Goal: Task Accomplishment & Management: Use online tool/utility

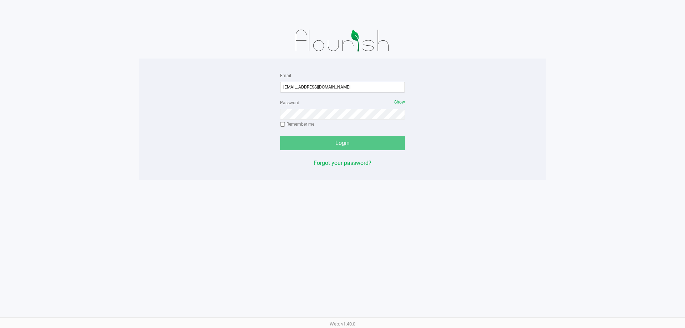
type input "[EMAIL_ADDRESS][DOMAIN_NAME]"
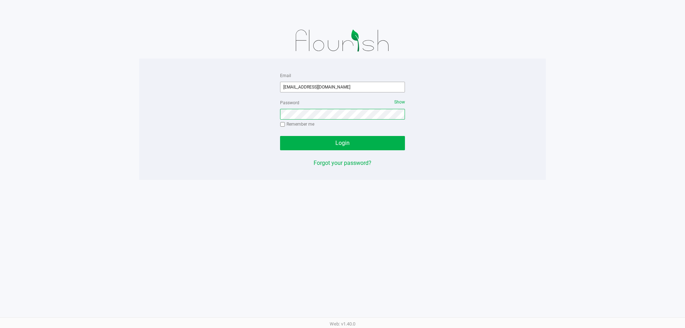
click at [280, 136] on button "Login" at bounding box center [342, 143] width 125 height 14
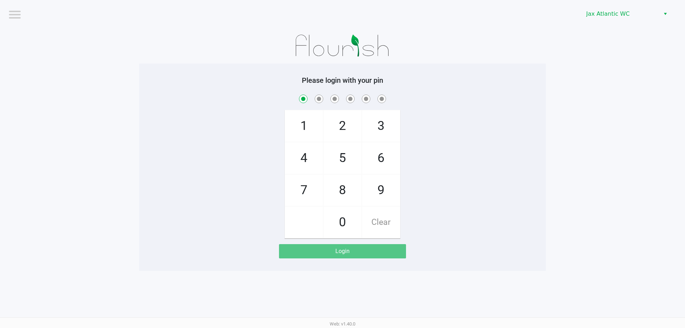
checkbox input "true"
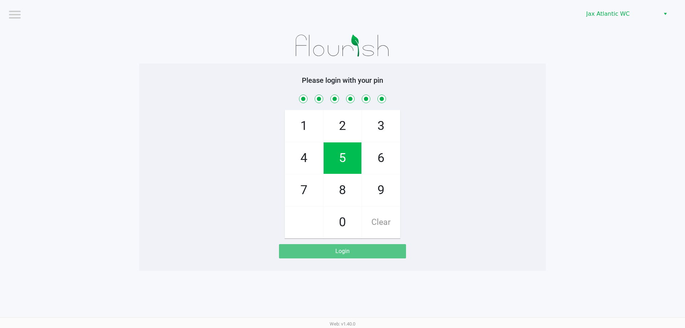
checkbox input "true"
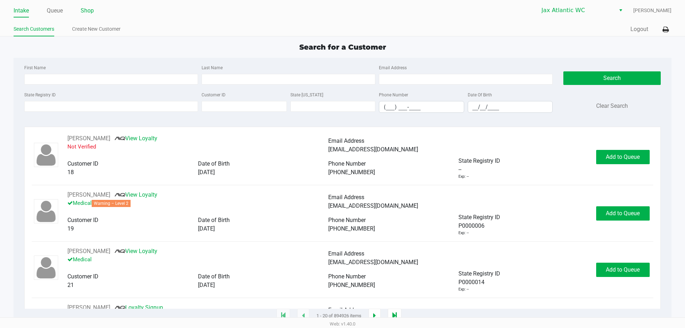
click at [82, 10] on link "Shop" at bounding box center [87, 11] width 13 height 10
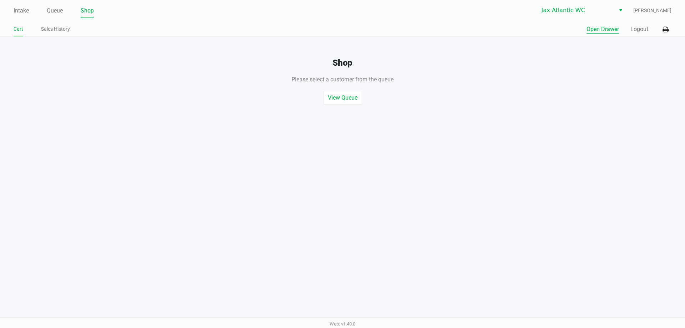
click at [608, 29] on button "Open Drawer" at bounding box center [602, 29] width 32 height 9
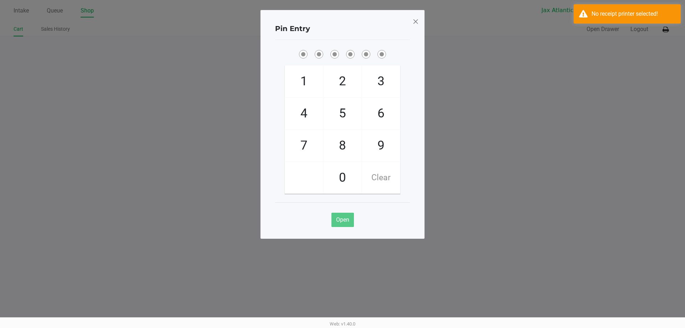
click at [417, 24] on span at bounding box center [415, 21] width 6 height 11
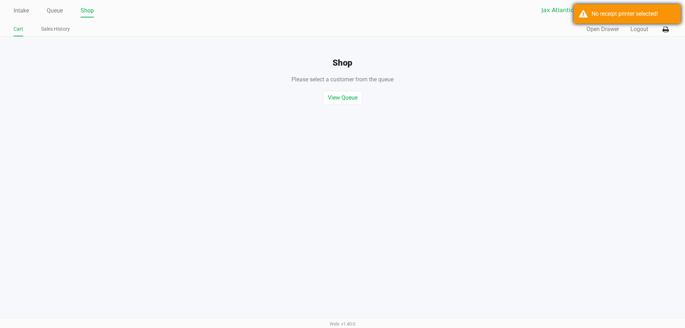
click at [633, 20] on div "No receipt printer selected!" at bounding box center [626, 13] width 107 height 19
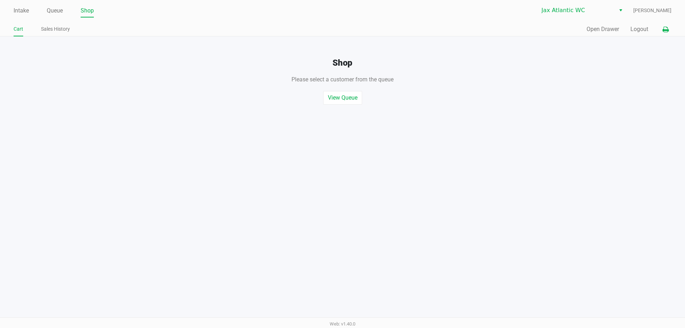
click at [661, 31] on button at bounding box center [665, 29] width 12 height 13
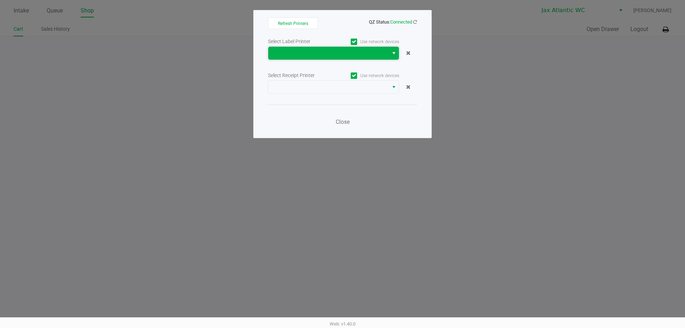
click at [365, 56] on span at bounding box center [328, 53] width 112 height 9
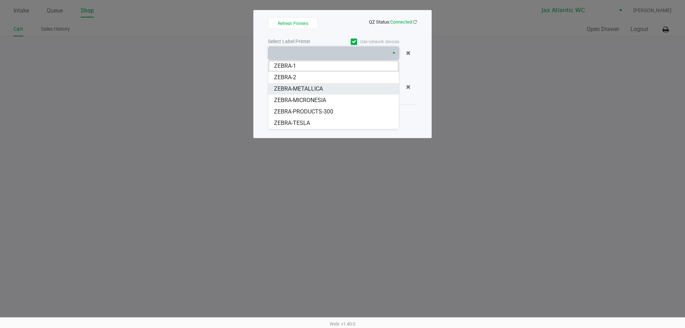
click at [296, 87] on span "ZEBRA-METALLICA" at bounding box center [298, 89] width 49 height 9
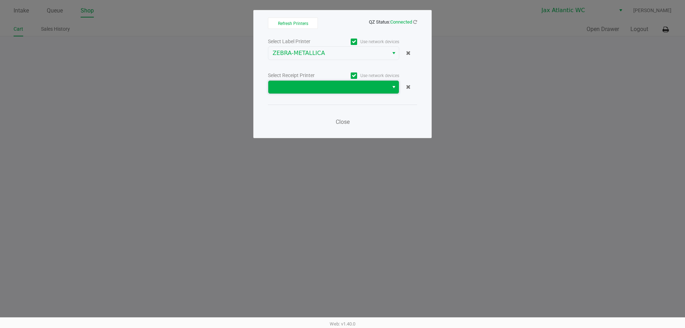
click at [321, 86] on span at bounding box center [328, 87] width 112 height 9
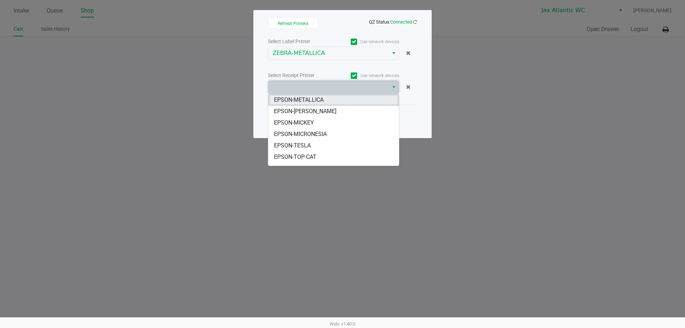
click at [316, 97] on span "EPSON-METALLICA" at bounding box center [299, 100] width 50 height 9
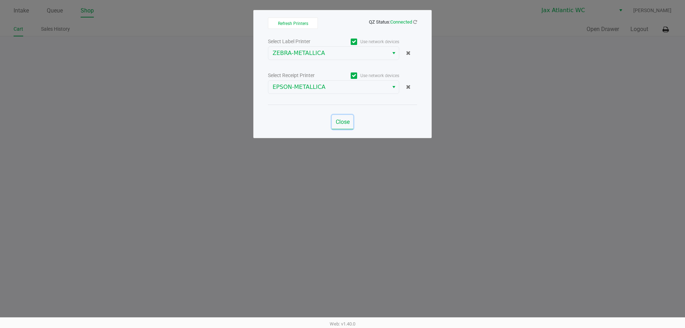
click at [343, 122] on span "Close" at bounding box center [343, 121] width 14 height 7
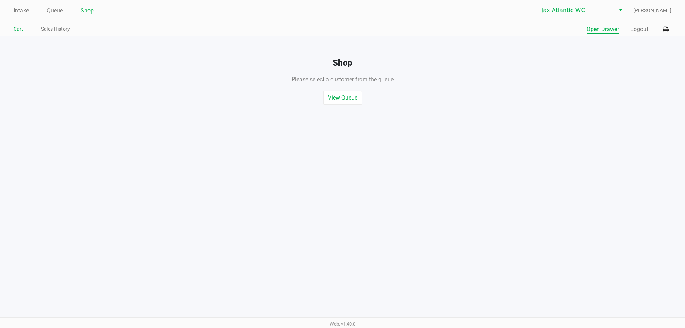
click at [607, 27] on button "Open Drawer" at bounding box center [602, 29] width 32 height 9
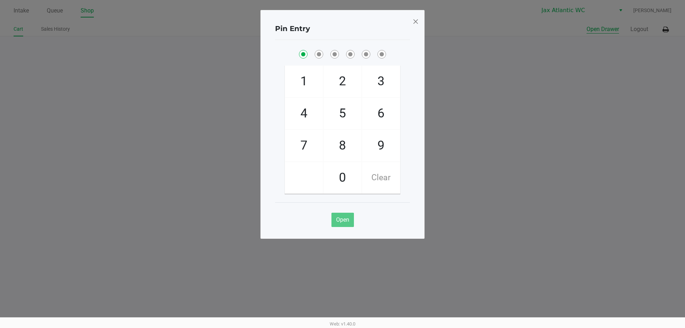
checkbox input "true"
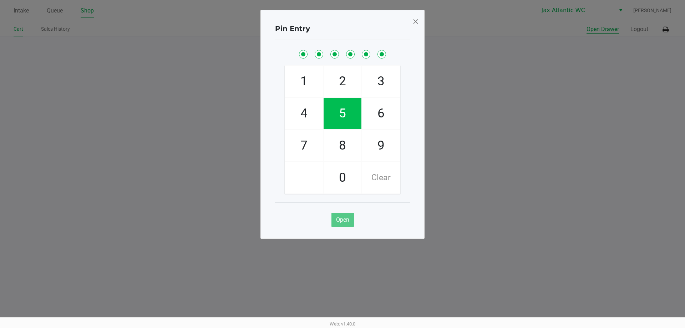
checkbox input "true"
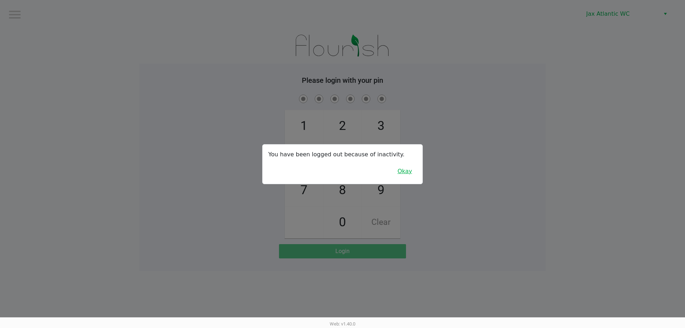
click at [408, 172] on button "Okay" at bounding box center [405, 171] width 24 height 14
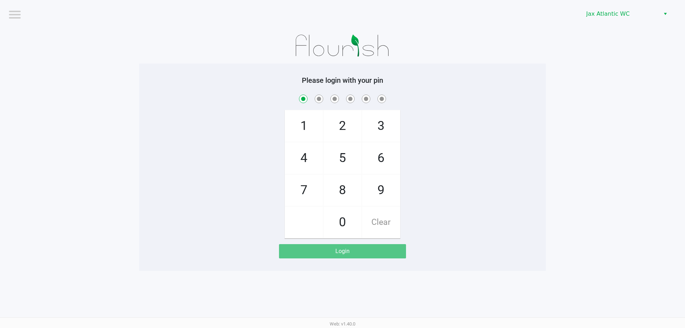
checkbox input "true"
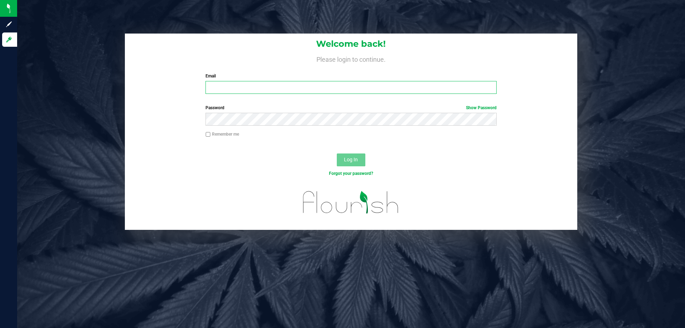
click at [261, 87] on input "Email" at bounding box center [350, 87] width 291 height 13
type input "[EMAIL_ADDRESS][DOMAIN_NAME]"
click at [337, 153] on button "Log In" at bounding box center [351, 159] width 29 height 13
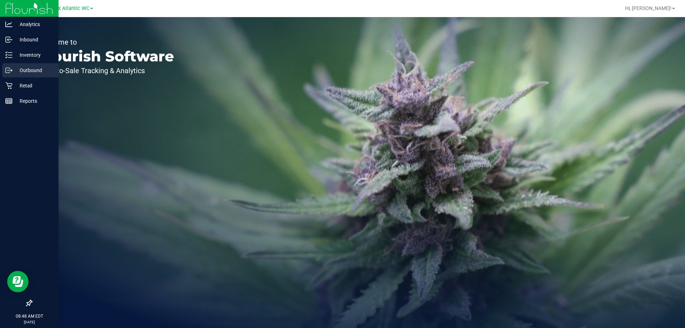
click at [33, 76] on div "Outbound" at bounding box center [30, 70] width 56 height 14
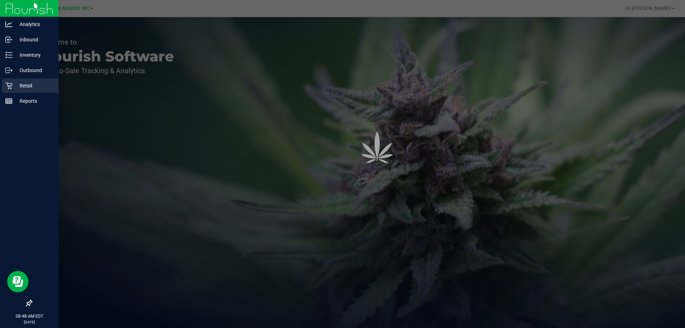
click at [31, 83] on p "Retail" at bounding box center [33, 85] width 43 height 9
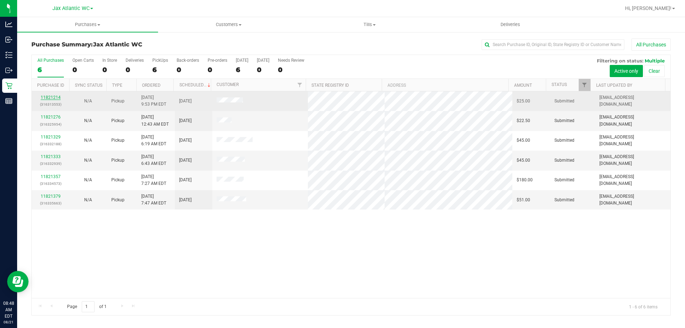
click at [53, 97] on link "11821214" at bounding box center [51, 97] width 20 height 5
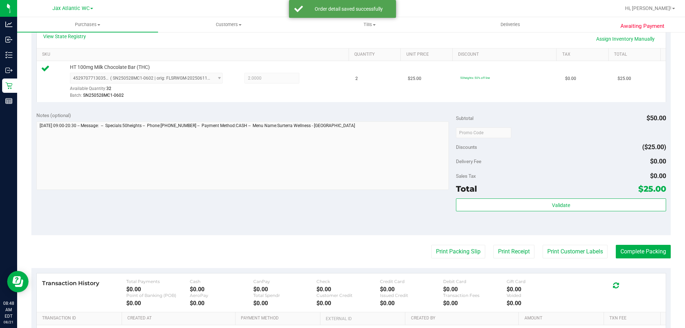
scroll to position [178, 0]
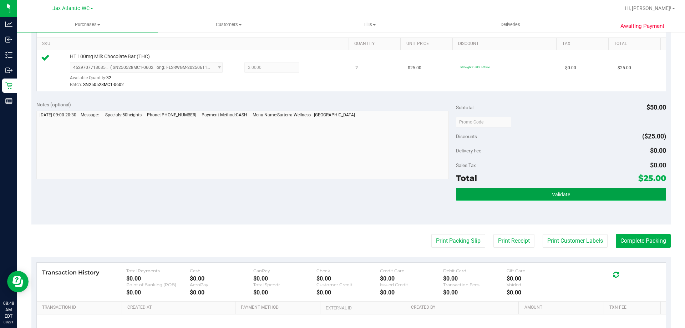
click at [539, 194] on button "Validate" at bounding box center [561, 194] width 210 height 13
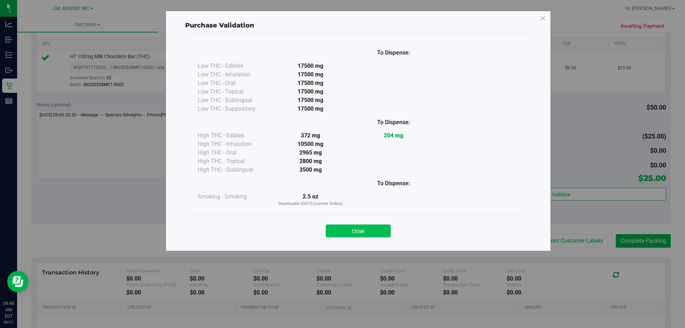
click at [367, 231] on button "Close" at bounding box center [358, 230] width 65 height 13
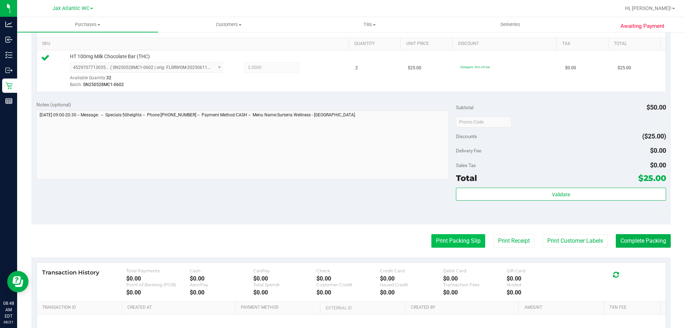
click at [466, 240] on button "Print Packing Slip" at bounding box center [458, 241] width 54 height 14
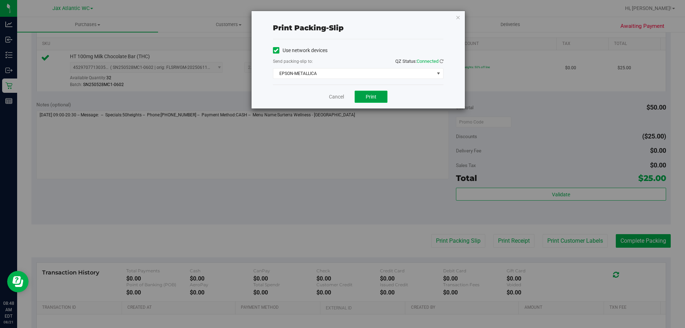
click at [369, 94] on span "Print" at bounding box center [371, 97] width 11 height 6
click at [344, 98] on link "Cancel" at bounding box center [336, 96] width 15 height 7
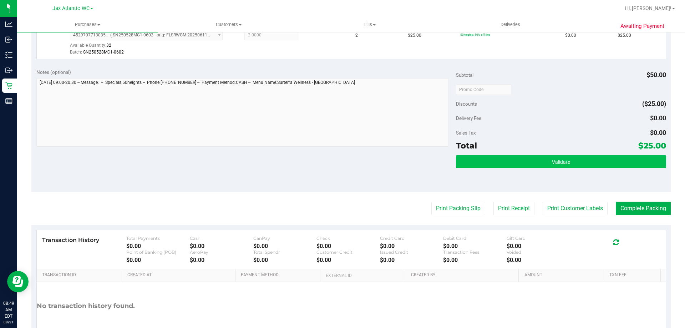
scroll to position [214, 0]
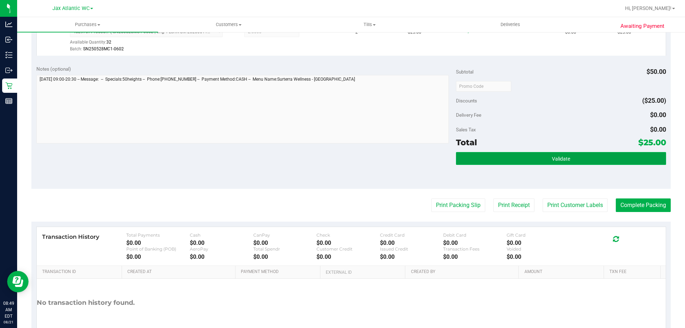
click at [563, 158] on span "Validate" at bounding box center [561, 159] width 18 height 6
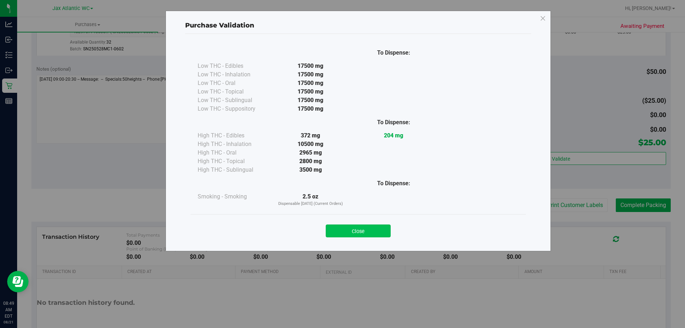
click at [367, 232] on button "Close" at bounding box center [358, 230] width 65 height 13
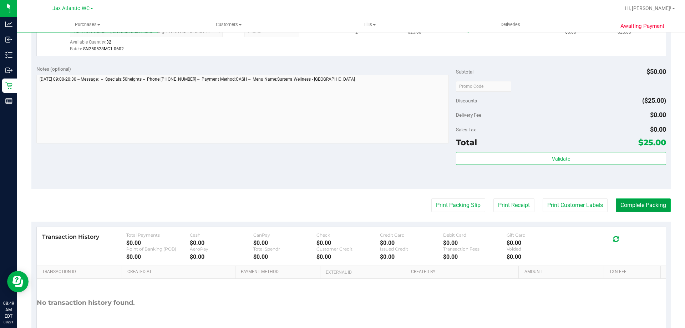
click at [652, 204] on button "Complete Packing" at bounding box center [642, 205] width 55 height 14
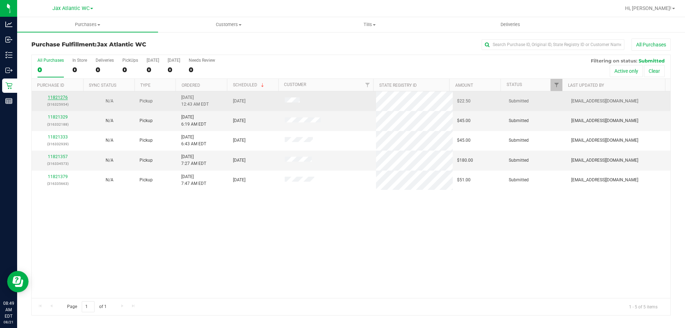
click at [61, 98] on link "11821276" at bounding box center [58, 97] width 20 height 5
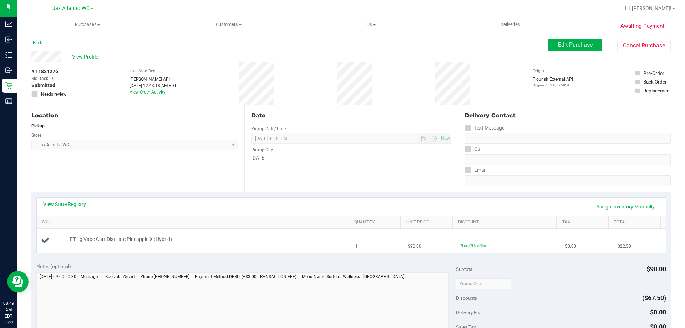
click at [241, 238] on div "FT 1g Vape Cart Distillate Pineapple X (Hybrid)" at bounding box center [205, 239] width 279 height 7
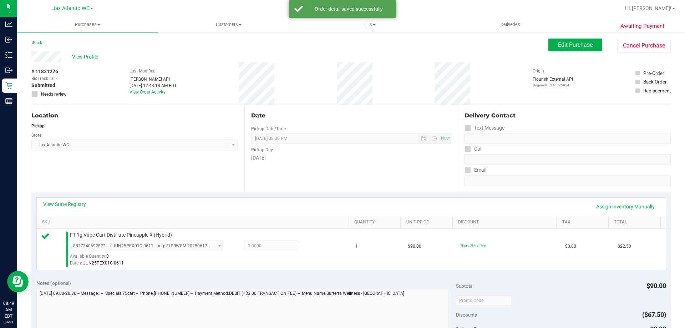
scroll to position [178, 0]
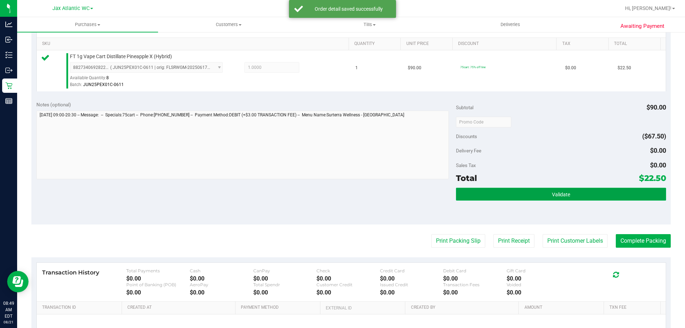
click at [526, 193] on button "Validate" at bounding box center [561, 194] width 210 height 13
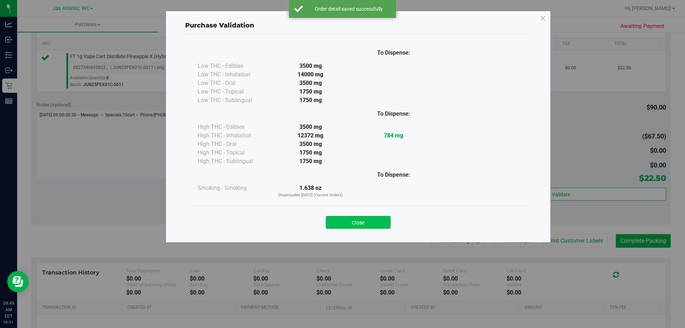
click at [363, 222] on button "Close" at bounding box center [358, 222] width 65 height 13
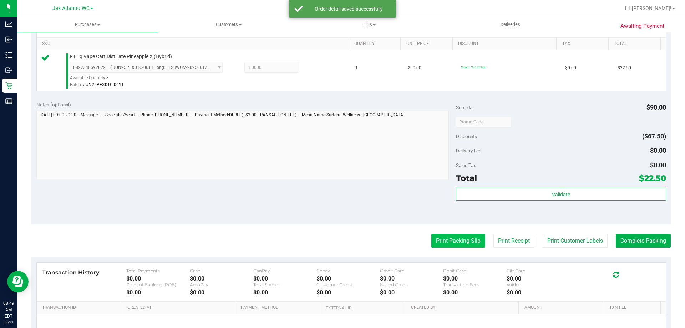
click at [456, 239] on button "Print Packing Slip" at bounding box center [458, 241] width 54 height 14
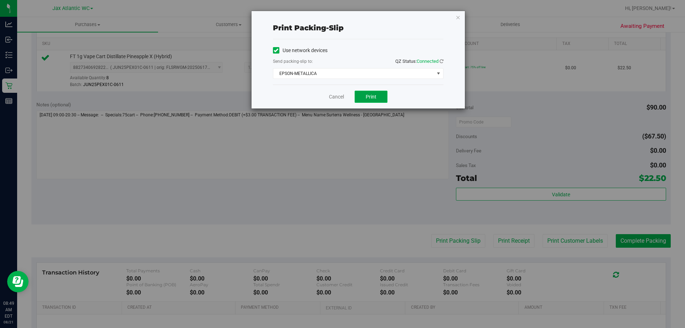
click at [377, 96] on button "Print" at bounding box center [370, 97] width 33 height 12
click at [342, 97] on link "Cancel" at bounding box center [336, 96] width 15 height 7
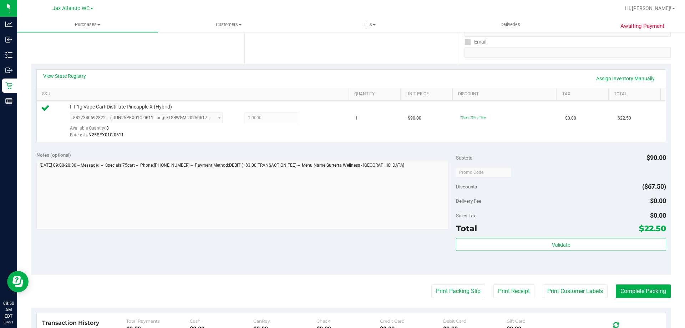
scroll to position [143, 0]
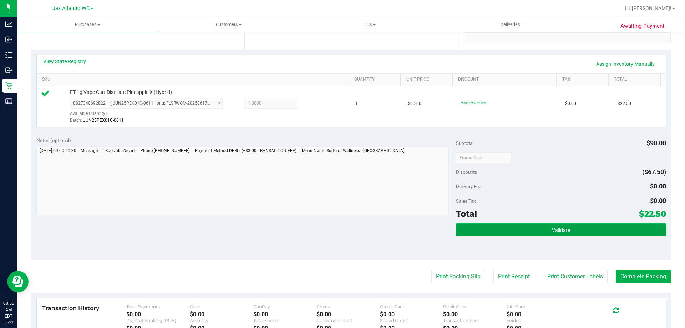
click at [605, 235] on button "Validate" at bounding box center [561, 229] width 210 height 13
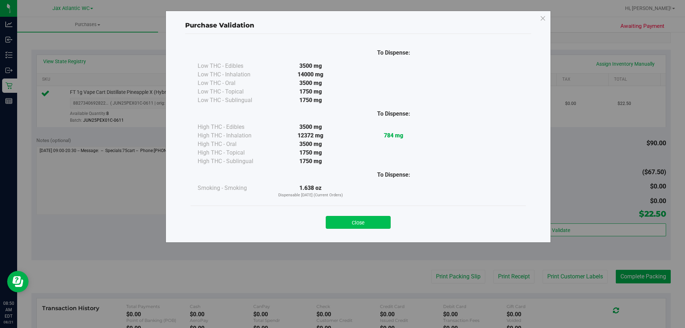
click at [364, 216] on button "Close" at bounding box center [358, 222] width 65 height 13
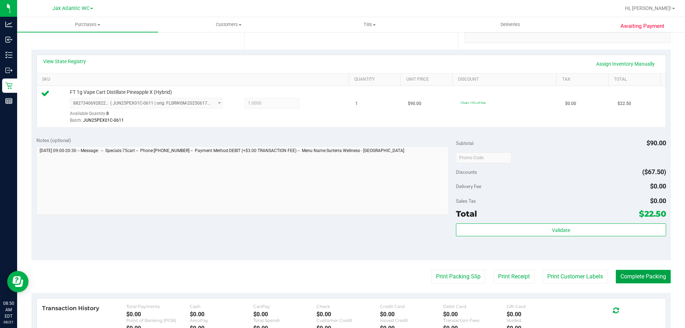
click at [635, 276] on button "Complete Packing" at bounding box center [642, 277] width 55 height 14
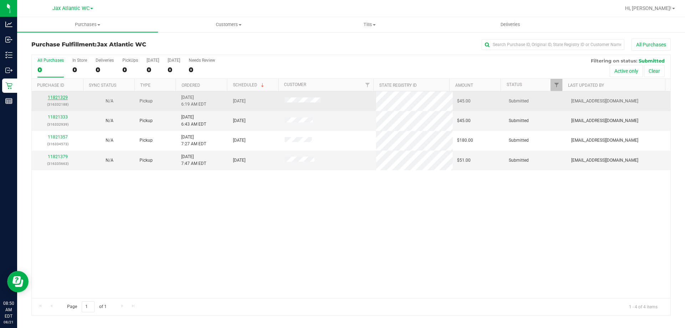
click at [59, 98] on link "11821329" at bounding box center [58, 97] width 20 height 5
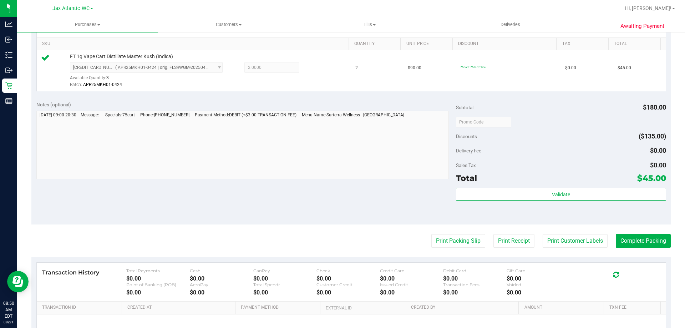
scroll to position [255, 0]
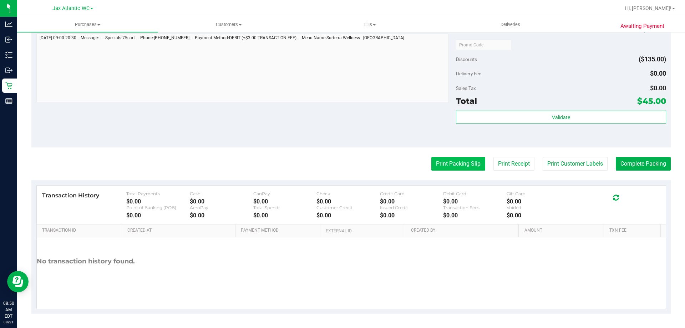
click at [449, 159] on button "Print Packing Slip" at bounding box center [458, 164] width 54 height 14
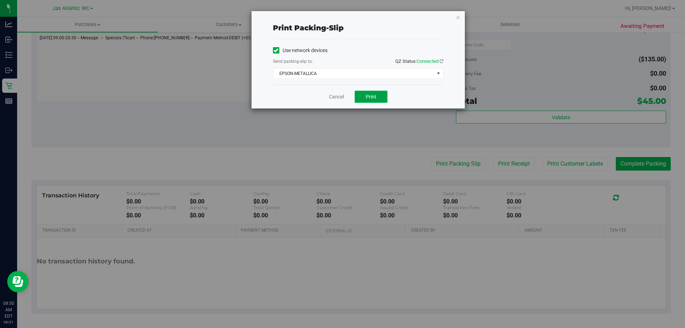
click at [371, 97] on span "Print" at bounding box center [371, 97] width 11 height 6
click at [339, 96] on link "Cancel" at bounding box center [336, 96] width 15 height 7
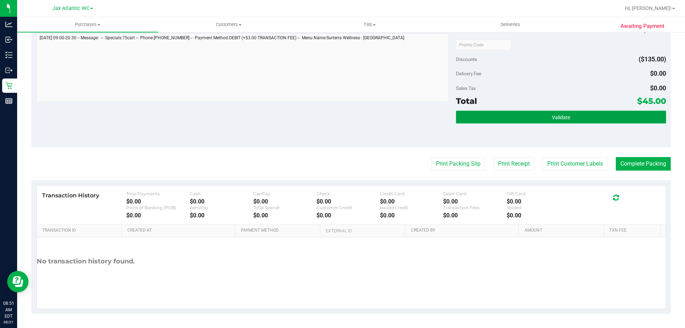
click at [574, 118] on button "Validate" at bounding box center [561, 117] width 210 height 13
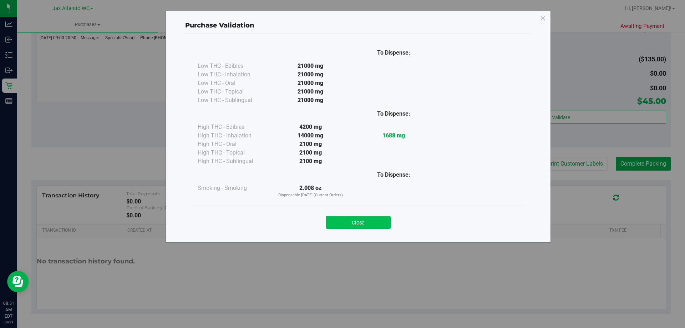
click at [349, 219] on button "Close" at bounding box center [358, 222] width 65 height 13
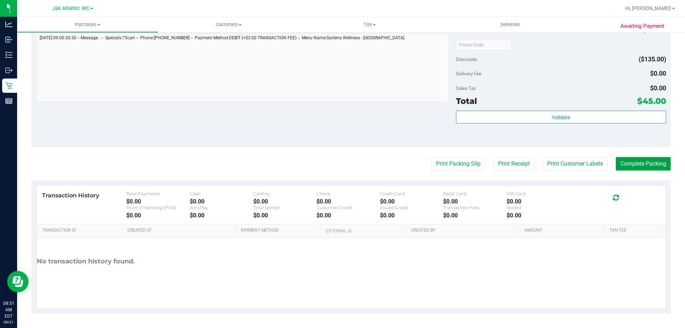
click at [648, 164] on button "Complete Packing" at bounding box center [642, 164] width 55 height 14
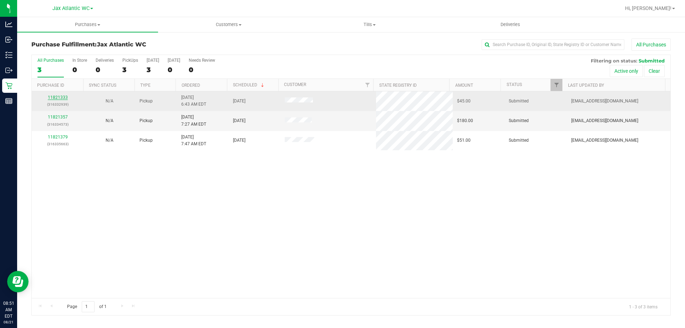
click at [58, 97] on link "11821333" at bounding box center [58, 97] width 20 height 5
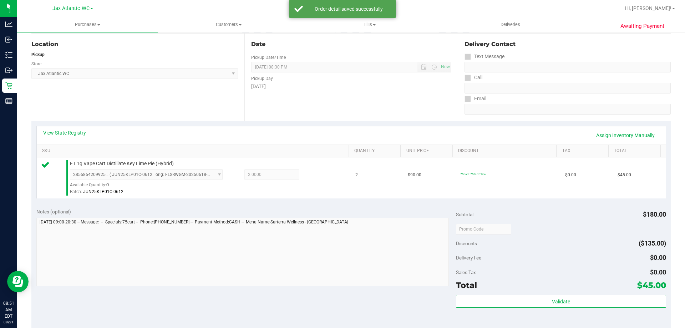
scroll to position [178, 0]
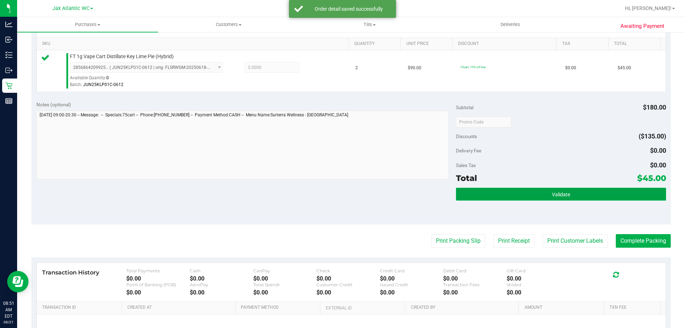
click at [553, 194] on span "Validate" at bounding box center [561, 194] width 18 height 6
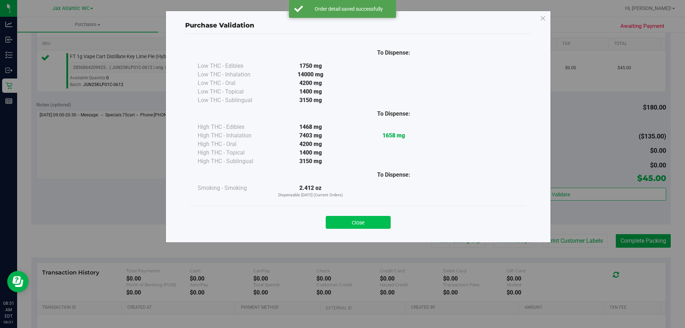
click at [352, 222] on button "Close" at bounding box center [358, 222] width 65 height 13
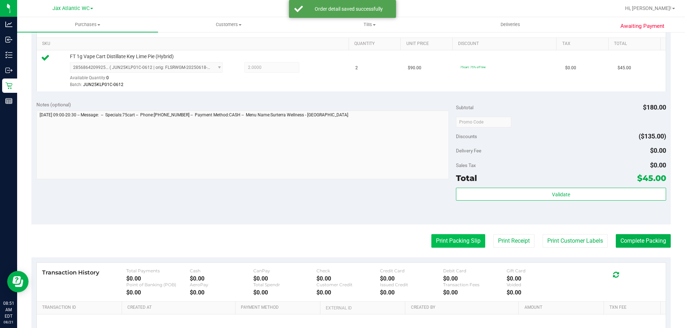
click at [458, 239] on button "Print Packing Slip" at bounding box center [458, 241] width 54 height 14
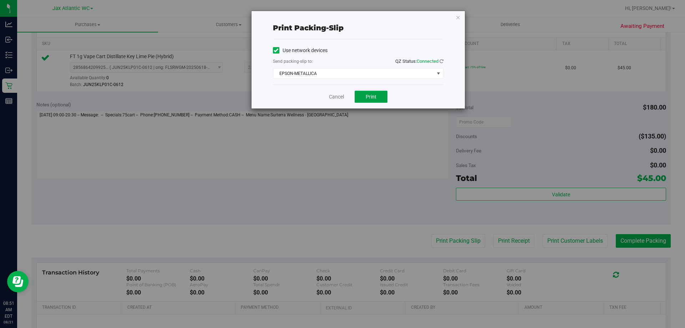
click at [382, 100] on button "Print" at bounding box center [370, 97] width 33 height 12
click at [342, 96] on link "Cancel" at bounding box center [336, 96] width 15 height 7
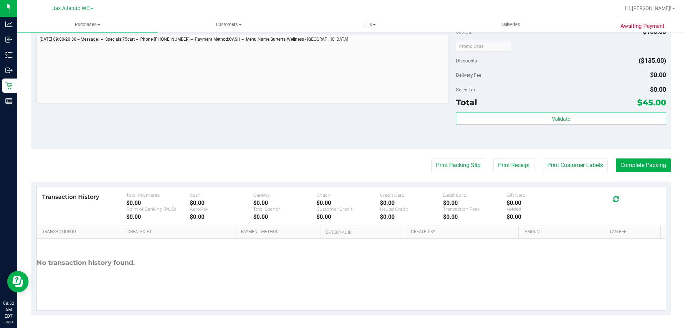
scroll to position [255, 0]
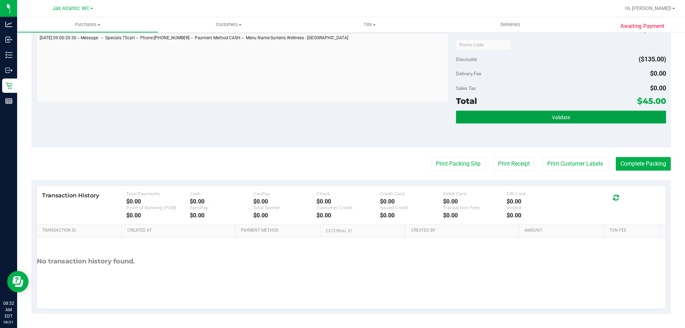
click at [543, 116] on button "Validate" at bounding box center [561, 117] width 210 height 13
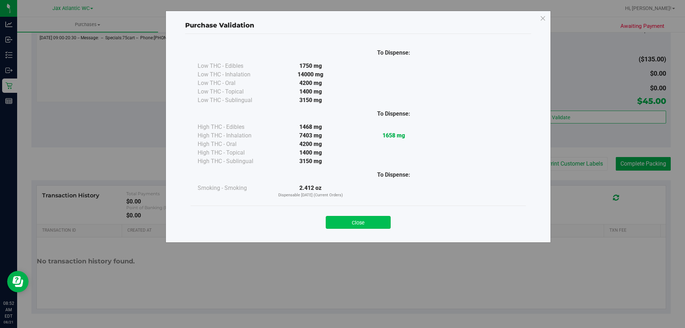
click at [359, 223] on button "Close" at bounding box center [358, 222] width 65 height 13
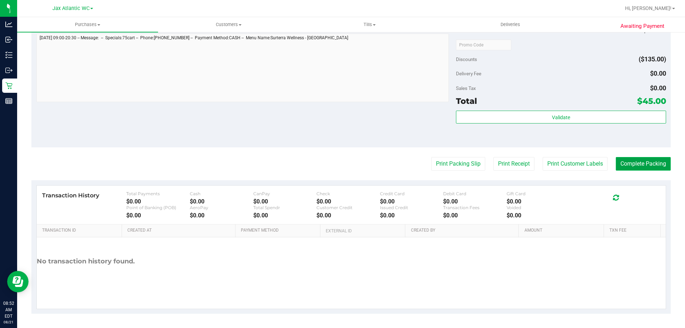
click at [652, 163] on button "Complete Packing" at bounding box center [642, 164] width 55 height 14
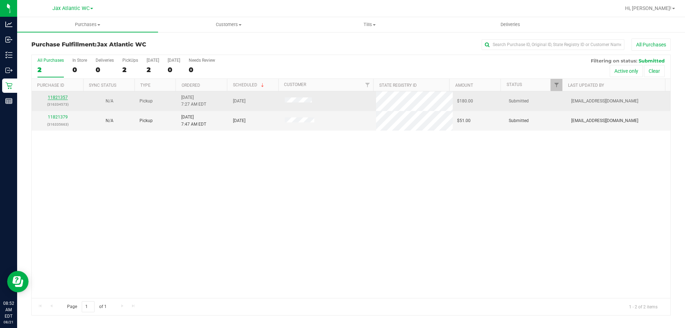
click at [60, 96] on link "11821357" at bounding box center [58, 97] width 20 height 5
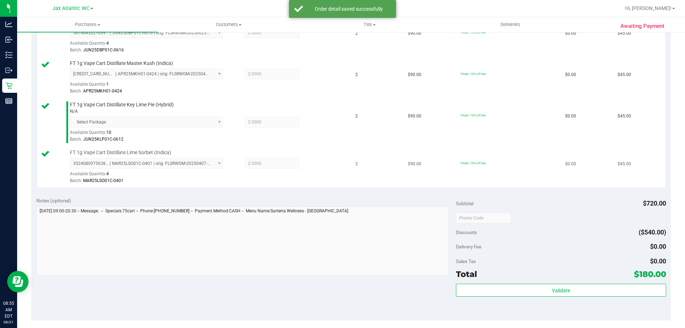
scroll to position [214, 0]
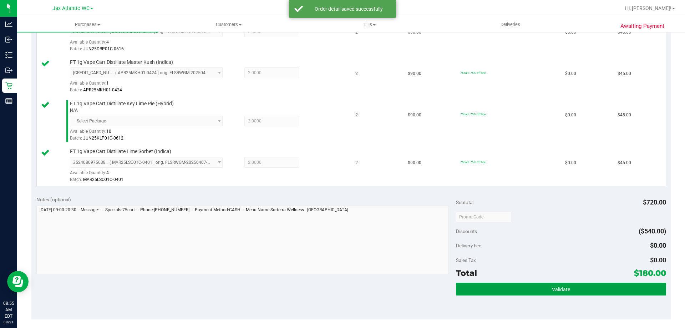
click at [535, 287] on button "Validate" at bounding box center [561, 288] width 210 height 13
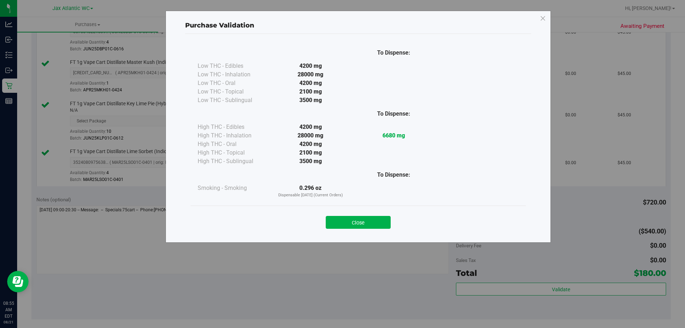
click at [379, 215] on div "Close" at bounding box center [358, 220] width 325 height 18
click at [378, 223] on button "Close" at bounding box center [358, 222] width 65 height 13
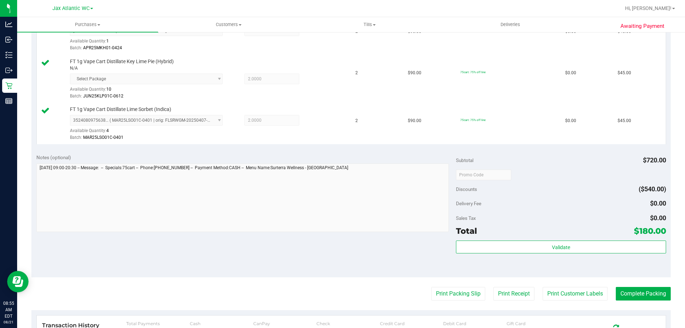
scroll to position [357, 0]
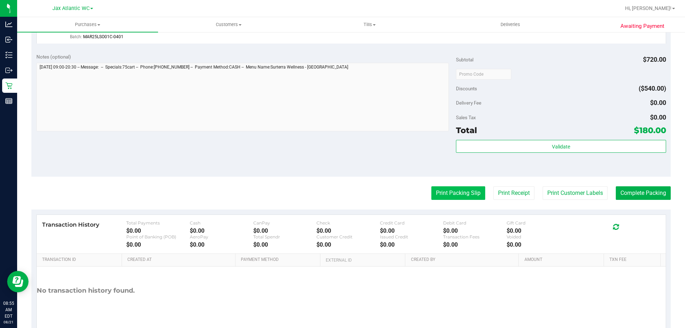
click at [461, 192] on button "Print Packing Slip" at bounding box center [458, 193] width 54 height 14
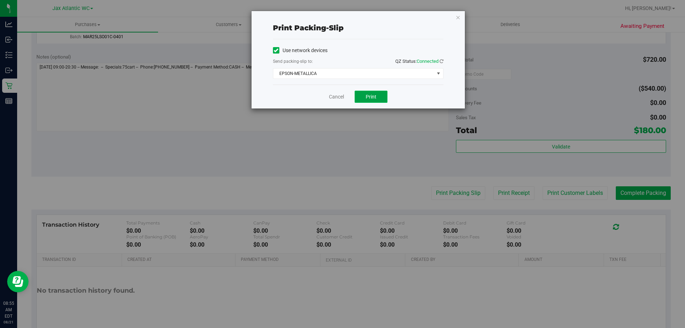
click at [368, 97] on span "Print" at bounding box center [371, 97] width 11 height 6
click at [336, 95] on link "Cancel" at bounding box center [336, 96] width 15 height 7
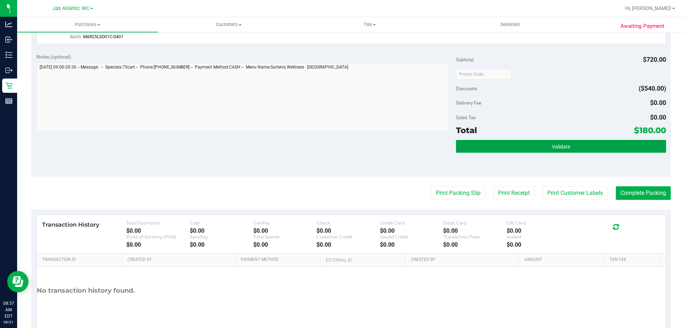
click at [574, 146] on button "Validate" at bounding box center [561, 146] width 210 height 13
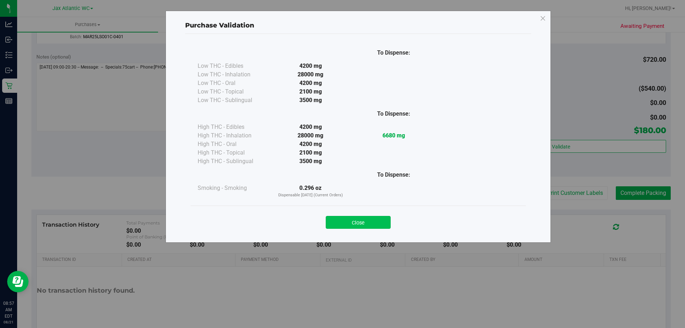
click at [379, 224] on button "Close" at bounding box center [358, 222] width 65 height 13
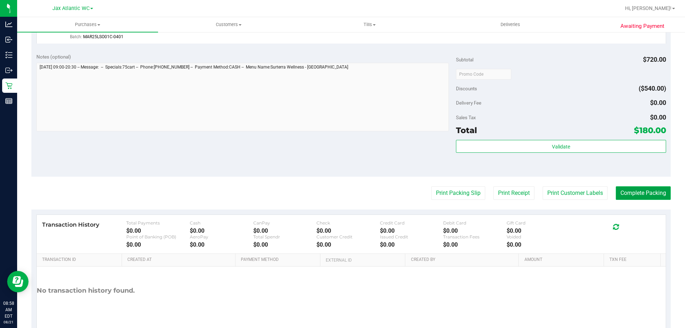
click at [646, 195] on button "Complete Packing" at bounding box center [642, 193] width 55 height 14
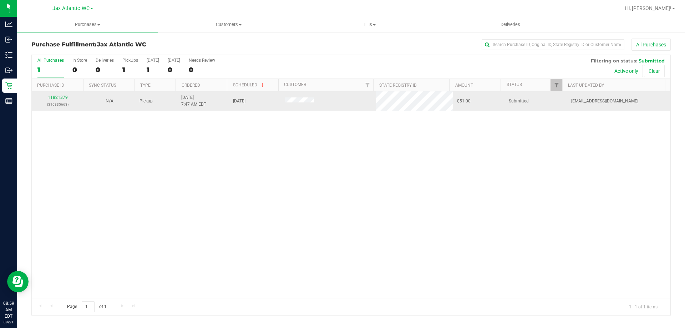
click at [63, 94] on div "11821379 (316335663)" at bounding box center [57, 101] width 43 height 14
click at [60, 98] on link "11821379" at bounding box center [58, 97] width 20 height 5
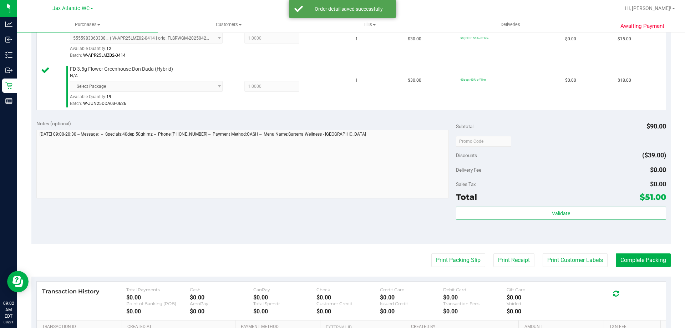
scroll to position [250, 0]
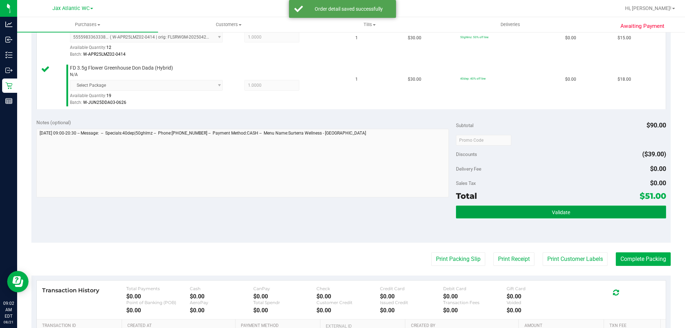
click at [549, 206] on button "Validate" at bounding box center [561, 211] width 210 height 13
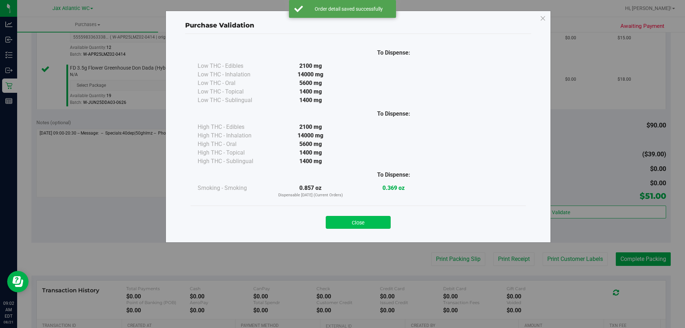
click at [367, 224] on button "Close" at bounding box center [358, 222] width 65 height 13
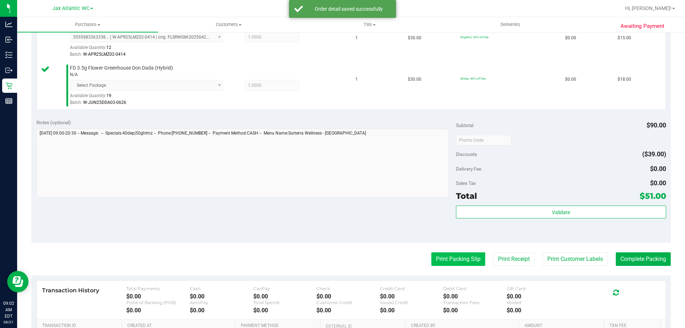
click at [447, 259] on button "Print Packing Slip" at bounding box center [458, 259] width 54 height 14
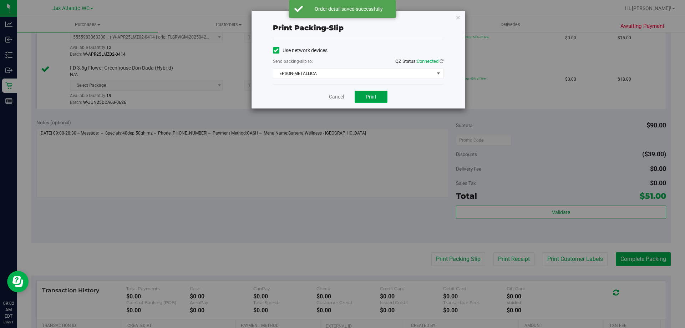
click at [373, 95] on span "Print" at bounding box center [371, 97] width 11 height 6
click at [341, 94] on link "Cancel" at bounding box center [336, 96] width 15 height 7
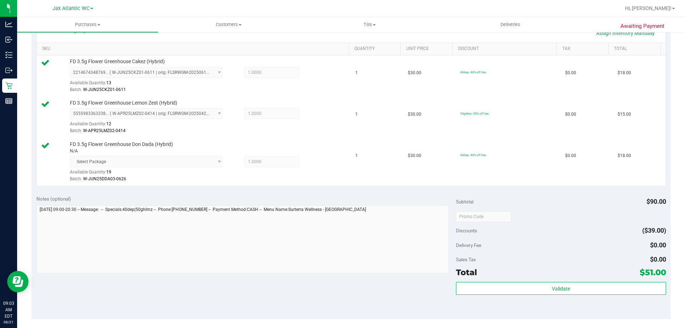
scroll to position [285, 0]
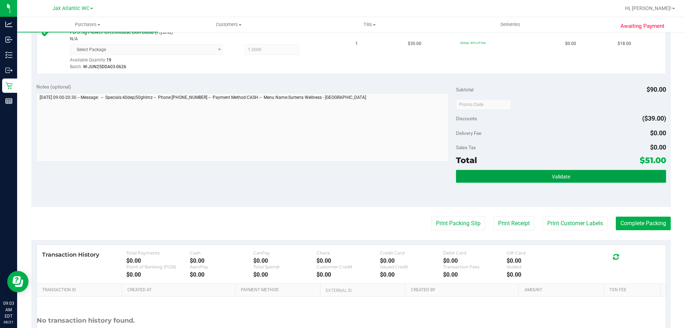
click at [612, 180] on button "Validate" at bounding box center [561, 176] width 210 height 13
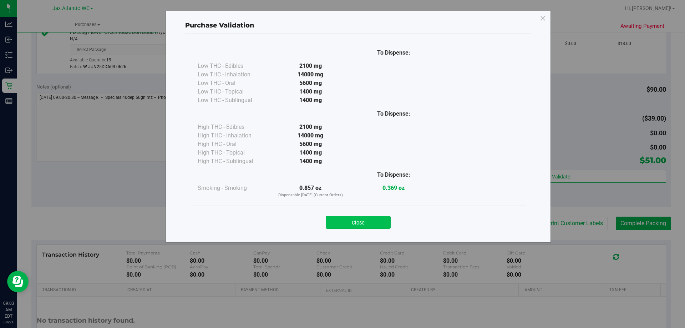
click at [381, 220] on button "Close" at bounding box center [358, 222] width 65 height 13
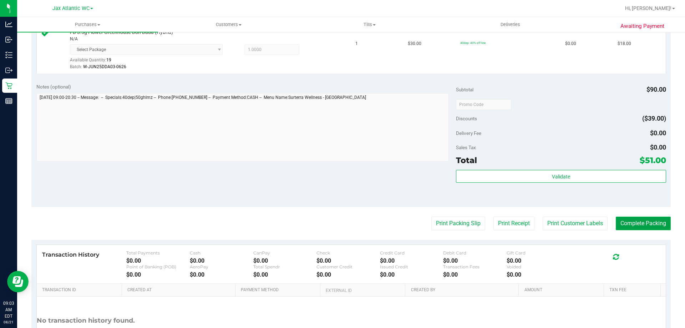
click at [618, 224] on button "Complete Packing" at bounding box center [642, 223] width 55 height 14
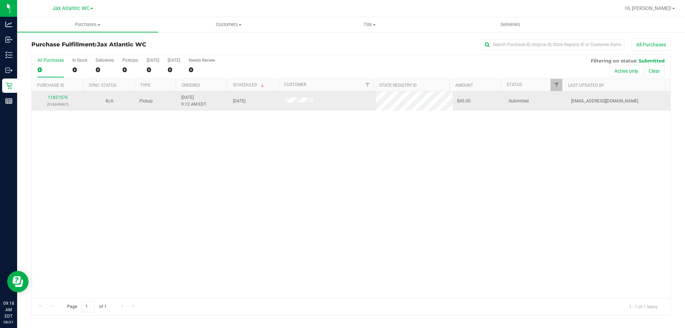
click at [64, 94] on td "11821576 (316343807)" at bounding box center [58, 100] width 52 height 19
click at [63, 97] on link "11821576" at bounding box center [58, 97] width 20 height 5
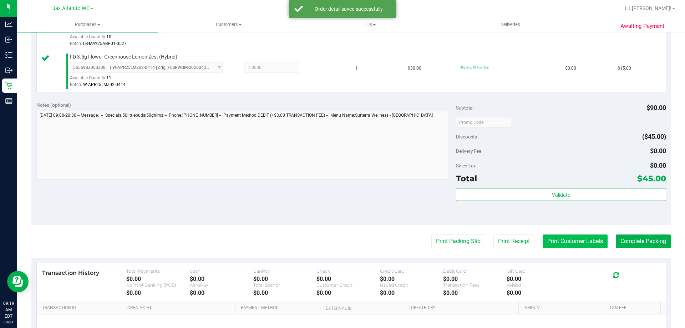
scroll to position [250, 0]
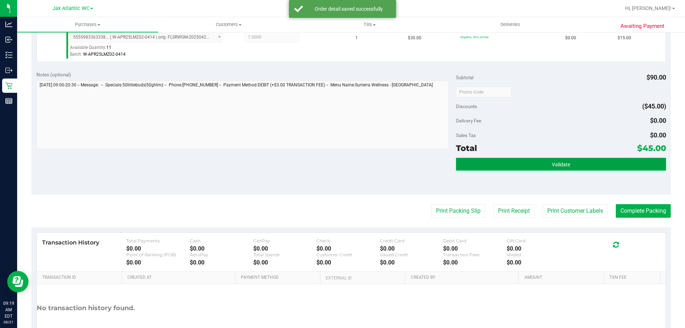
click at [554, 164] on span "Validate" at bounding box center [561, 165] width 18 height 6
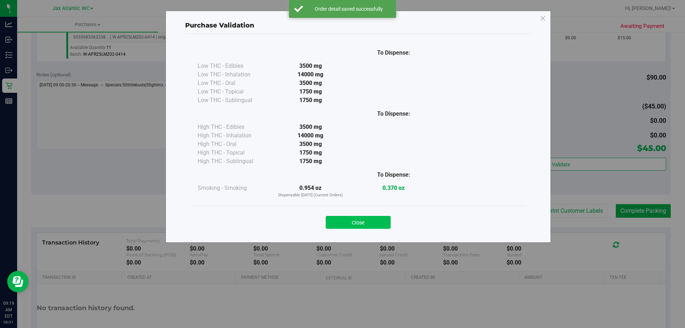
click at [375, 223] on button "Close" at bounding box center [358, 222] width 65 height 13
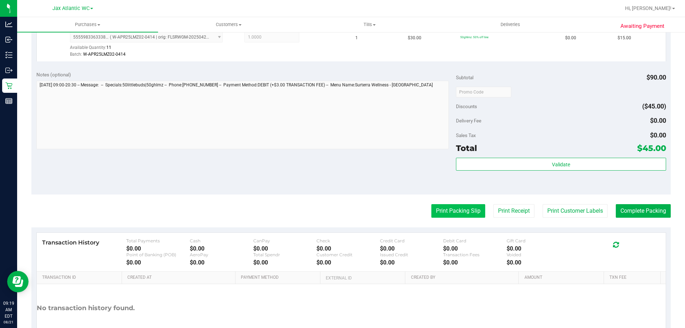
click at [464, 211] on button "Print Packing Slip" at bounding box center [458, 211] width 54 height 14
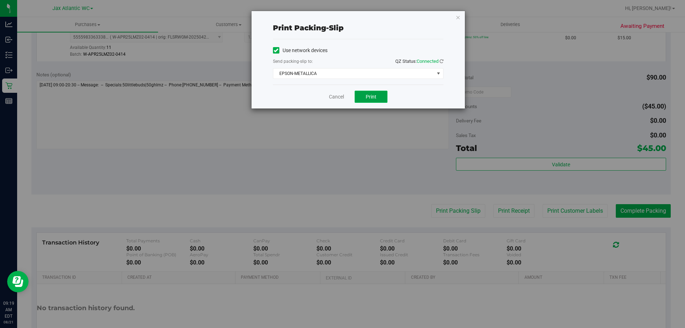
click at [366, 92] on button "Print" at bounding box center [370, 97] width 33 height 12
click at [340, 96] on link "Cancel" at bounding box center [336, 96] width 15 height 7
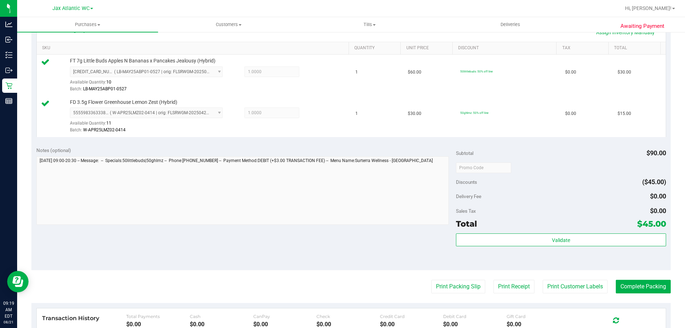
scroll to position [178, 0]
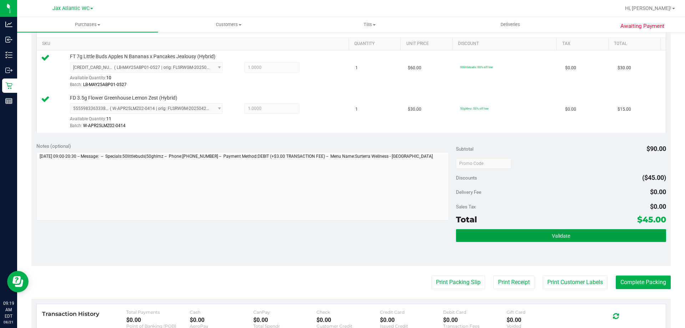
click at [582, 232] on button "Validate" at bounding box center [561, 235] width 210 height 13
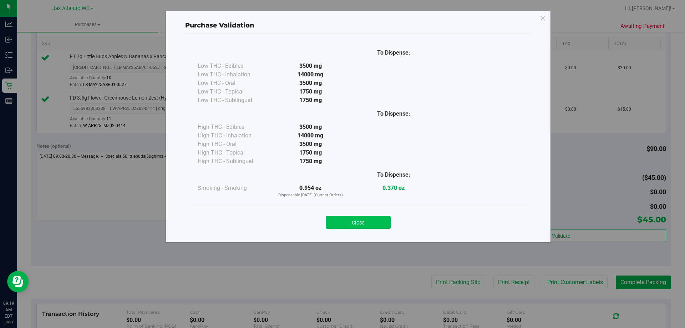
click at [358, 220] on button "Close" at bounding box center [358, 222] width 65 height 13
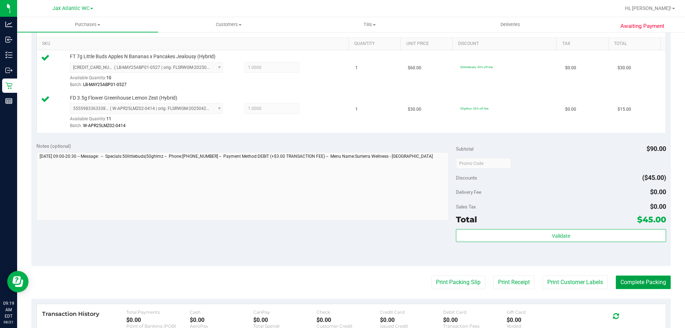
click at [633, 278] on button "Complete Packing" at bounding box center [642, 282] width 55 height 14
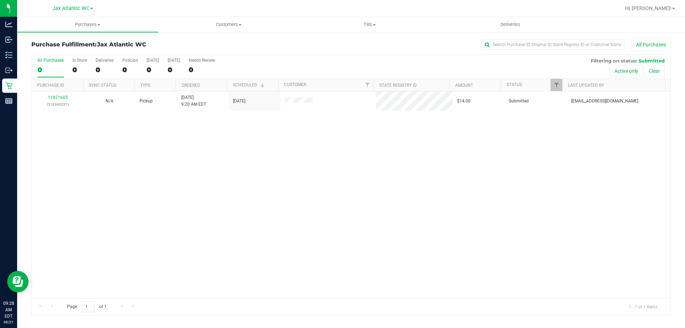
click at [266, 233] on div "11821605 (316343231) N/A Pickup [DATE] 9:20 AM EDT 8/21/2025 $14.00 Submitted […" at bounding box center [351, 194] width 638 height 206
click at [226, 216] on div "11821605 (316343231) N/A Pickup [DATE] 9:20 AM EDT 8/21/2025 $14.00 Submitted […" at bounding box center [351, 194] width 638 height 206
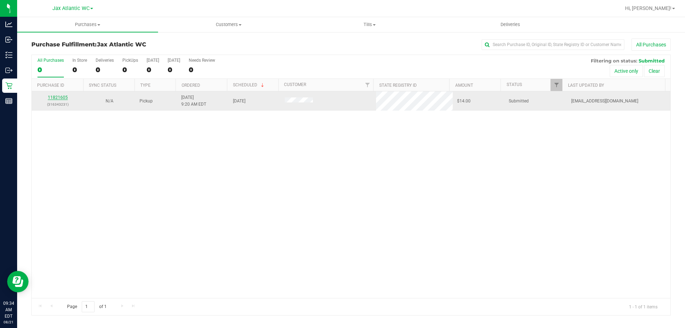
click at [57, 97] on link "11821605" at bounding box center [58, 97] width 20 height 5
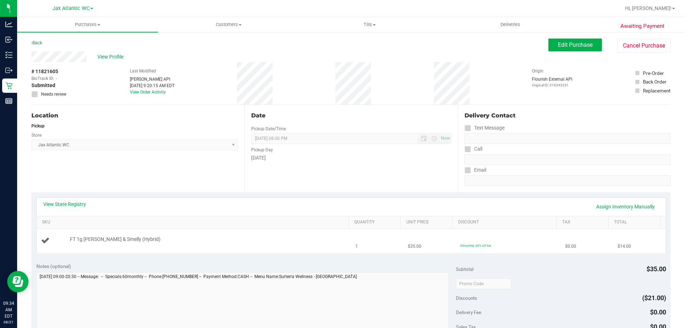
click at [317, 234] on td "FT 1g [PERSON_NAME] & Smelly (Hybrid)" at bounding box center [194, 241] width 315 height 24
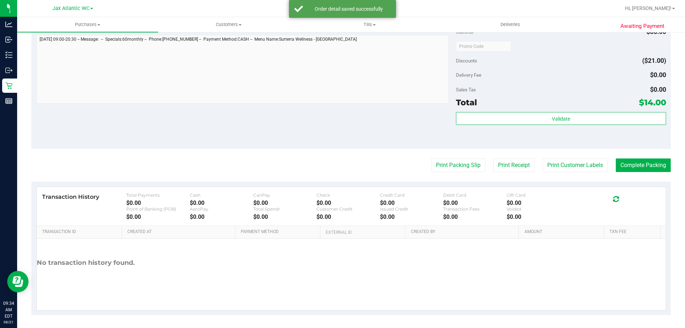
scroll to position [255, 0]
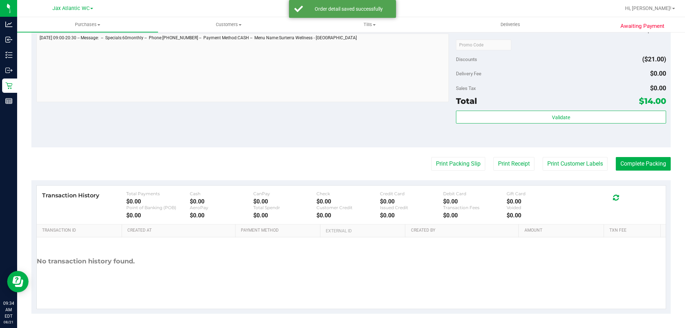
click at [512, 109] on div "Subtotal $35.00 Discounts ($21.00) Delivery Fee $0.00 Sales Tax $0.00 Total $14…" at bounding box center [561, 83] width 210 height 119
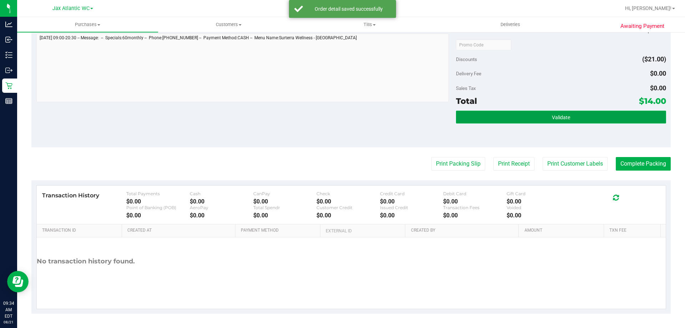
click at [512, 117] on button "Validate" at bounding box center [561, 117] width 210 height 13
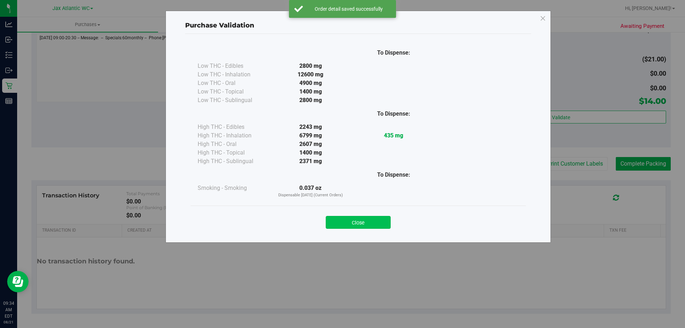
click at [364, 218] on button "Close" at bounding box center [358, 222] width 65 height 13
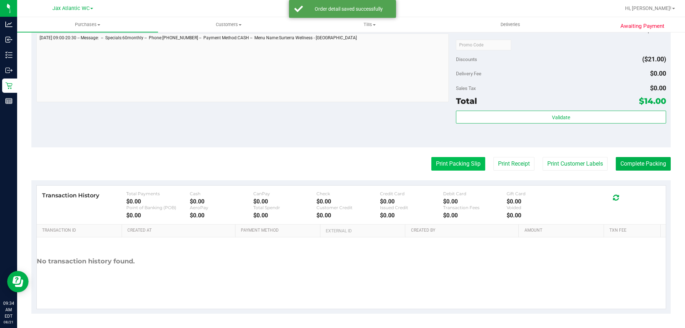
click at [462, 165] on button "Print Packing Slip" at bounding box center [458, 164] width 54 height 14
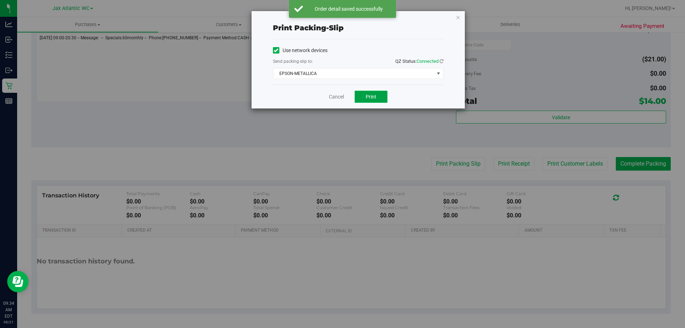
click at [366, 97] on span "Print" at bounding box center [371, 97] width 11 height 6
click at [336, 97] on link "Cancel" at bounding box center [336, 96] width 15 height 7
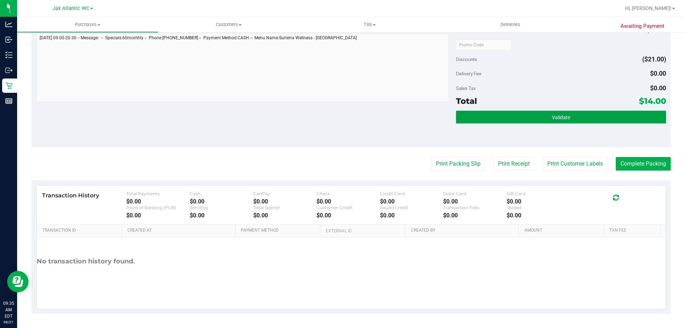
click at [596, 115] on button "Validate" at bounding box center [561, 117] width 210 height 13
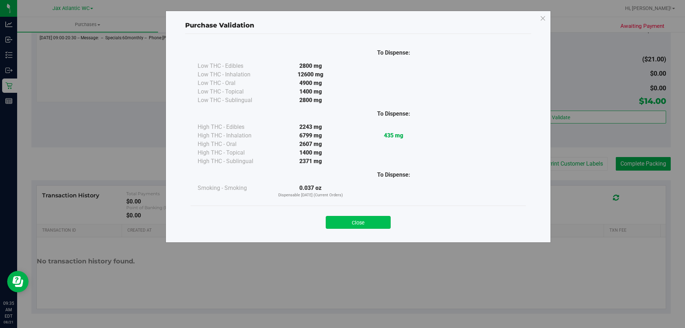
click at [377, 221] on button "Close" at bounding box center [358, 222] width 65 height 13
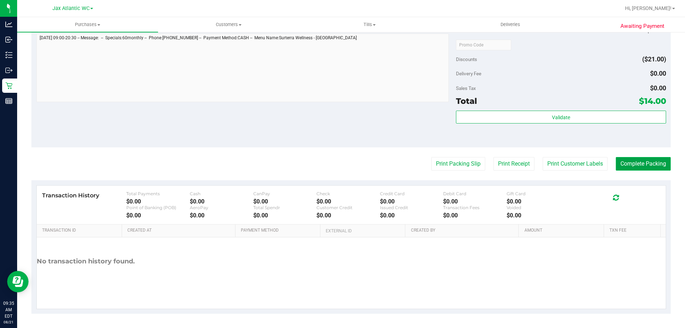
click at [618, 165] on button "Complete Packing" at bounding box center [642, 164] width 55 height 14
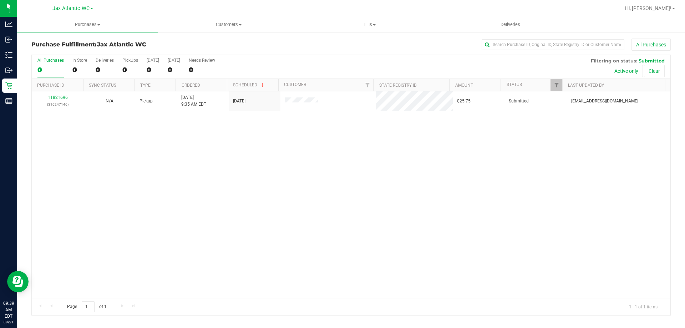
click at [261, 205] on div "11821696 (316247146) N/A Pickup [DATE] 9:35 AM EDT 8/21/2025 $25.75 Submitted […" at bounding box center [351, 194] width 638 height 206
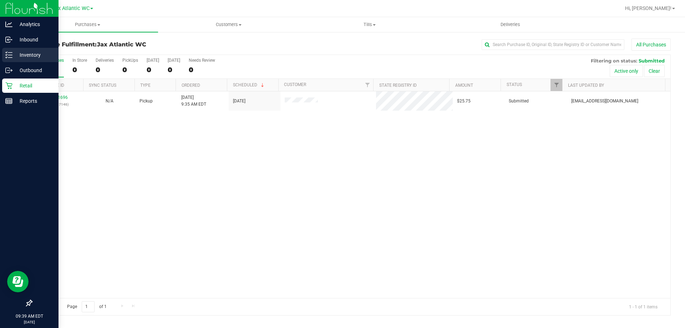
click at [35, 50] on div "Inventory" at bounding box center [30, 55] width 56 height 14
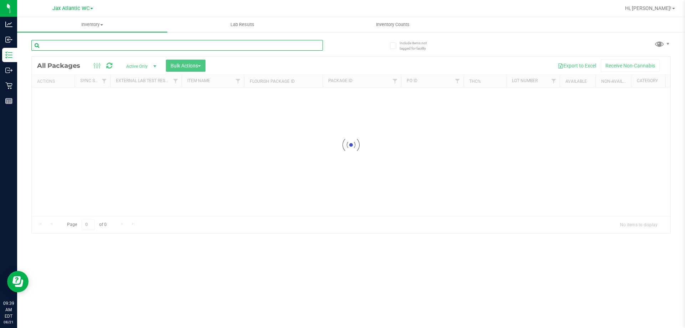
click at [61, 47] on input "text" at bounding box center [176, 45] width 291 height 11
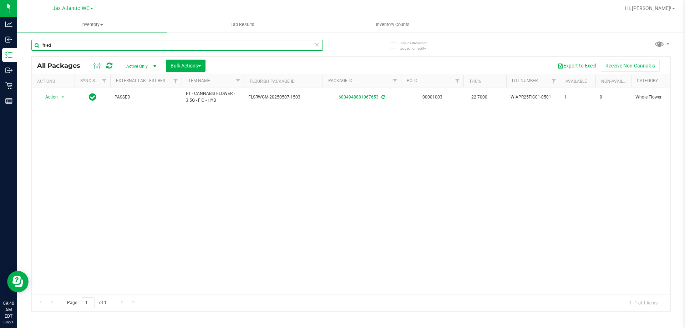
type input "fried"
click at [244, 157] on div "Action Action Adjust qty Create package Edit attributes Global inventory Locate…" at bounding box center [351, 190] width 638 height 206
click at [244, 152] on div "Action Action Adjust qty Create package Edit attributes Global inventory Locate…" at bounding box center [351, 190] width 638 height 206
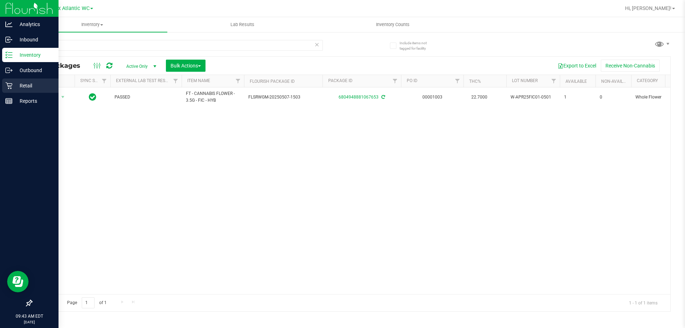
click at [22, 91] on div "Retail" at bounding box center [30, 85] width 56 height 14
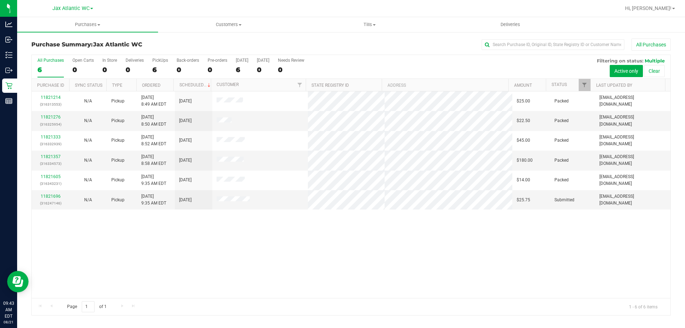
click at [142, 232] on div "11821214 (316313553) N/A Pickup [DATE] 8:49 AM EDT 8/21/2025 $25.00 Packed [EMA…" at bounding box center [351, 194] width 638 height 206
click at [53, 196] on link "11821696" at bounding box center [51, 196] width 20 height 5
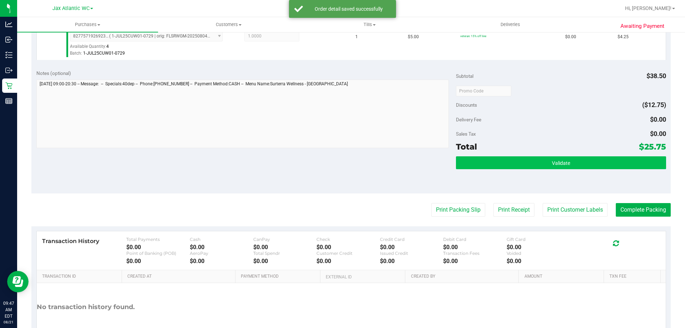
scroll to position [338, 0]
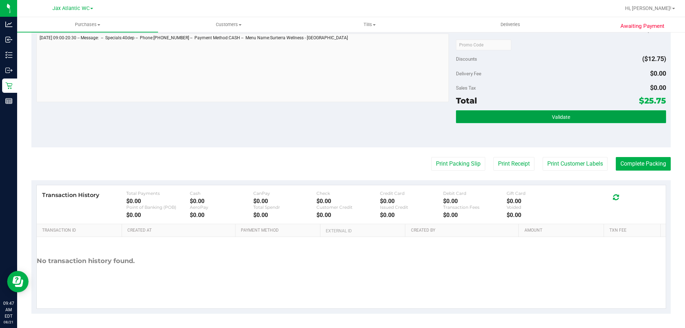
click at [518, 115] on button "Validate" at bounding box center [561, 116] width 210 height 13
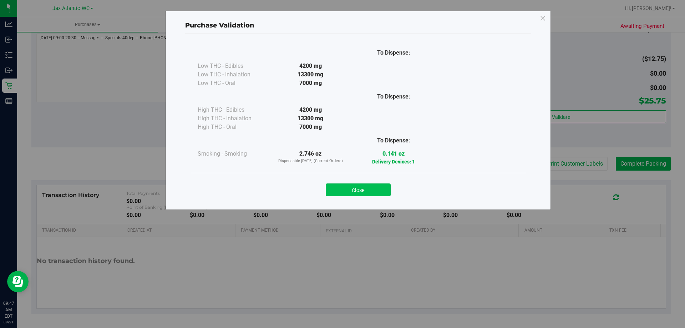
click at [374, 186] on button "Close" at bounding box center [358, 189] width 65 height 13
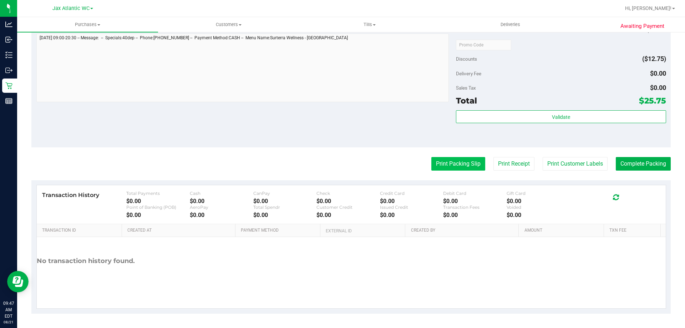
click at [446, 162] on button "Print Packing Slip" at bounding box center [458, 164] width 54 height 14
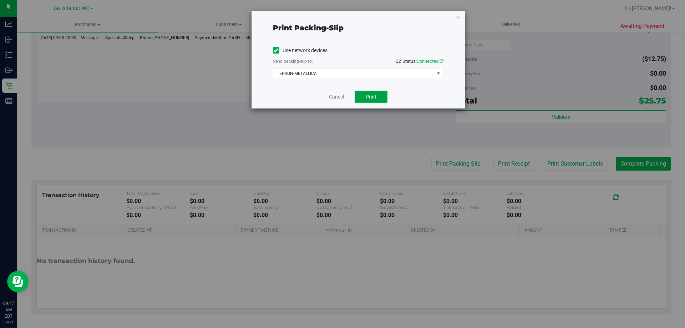
click at [378, 97] on button "Print" at bounding box center [370, 97] width 33 height 12
click at [333, 99] on link "Cancel" at bounding box center [336, 96] width 15 height 7
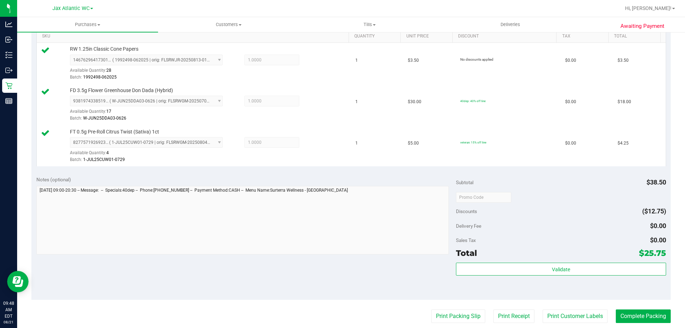
scroll to position [250, 0]
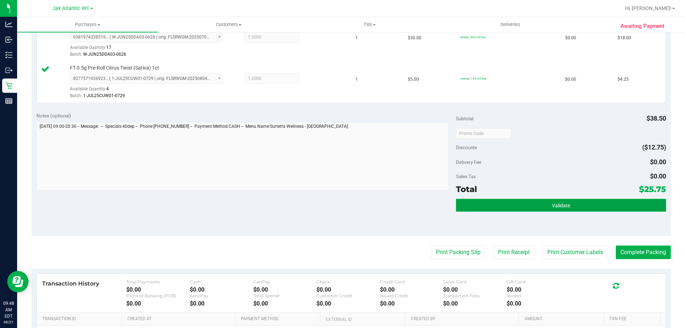
click at [594, 203] on button "Validate" at bounding box center [561, 205] width 210 height 13
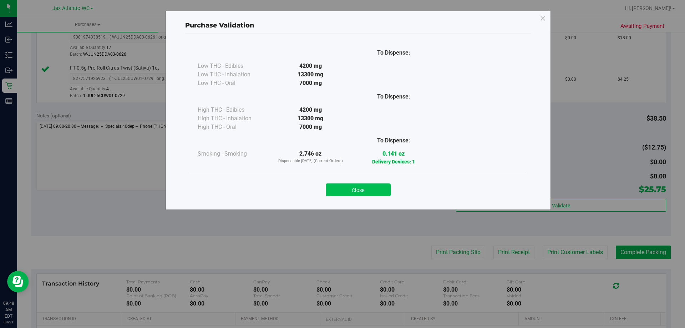
click at [361, 192] on button "Close" at bounding box center [358, 189] width 65 height 13
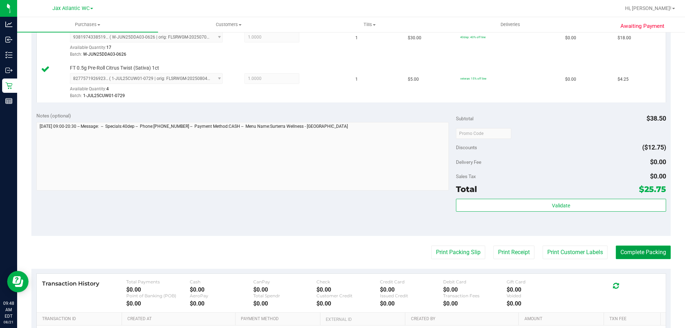
click at [629, 255] on button "Complete Packing" at bounding box center [642, 252] width 55 height 14
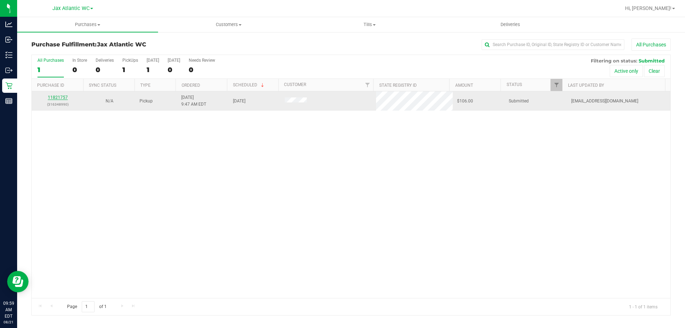
click at [57, 96] on link "11821757" at bounding box center [58, 97] width 20 height 5
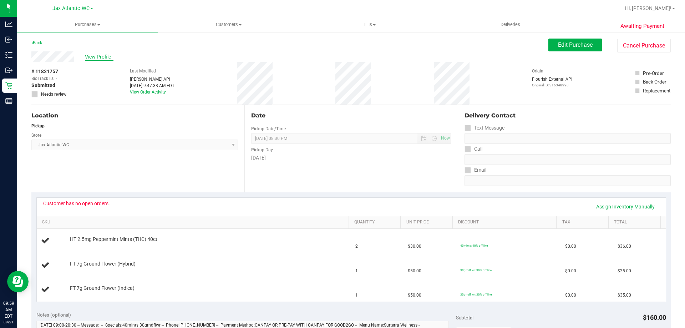
click at [97, 53] on span "View Profile" at bounding box center [99, 56] width 29 height 7
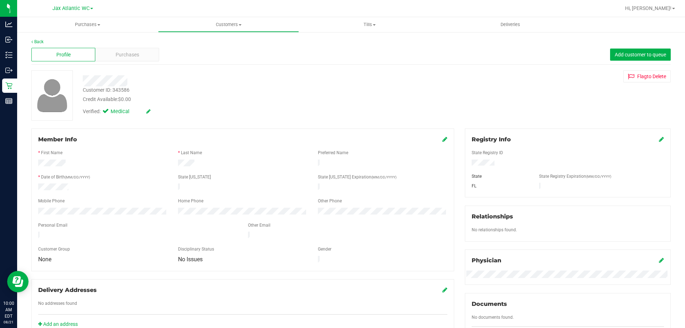
drag, startPoint x: 70, startPoint y: 184, endPoint x: 37, endPoint y: 185, distance: 32.8
click at [37, 185] on div at bounding box center [103, 187] width 140 height 9
click at [204, 99] on div "Credit Available: $0.00" at bounding box center [240, 99] width 314 height 7
click at [36, 39] on div "Back" at bounding box center [350, 42] width 639 height 6
click at [37, 42] on link "Back" at bounding box center [37, 41] width 12 height 5
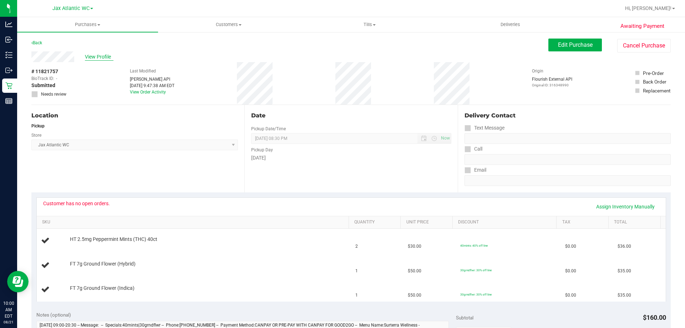
click at [106, 55] on span "View Profile" at bounding box center [99, 56] width 29 height 7
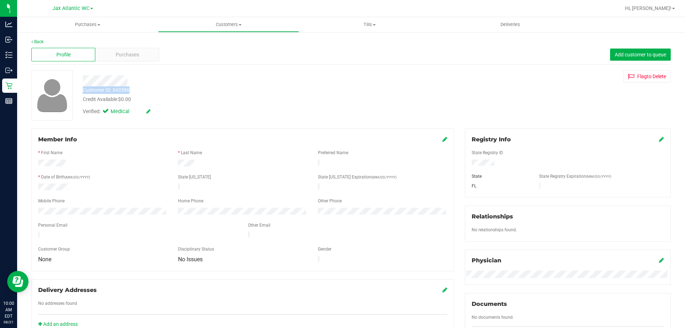
drag, startPoint x: 132, startPoint y: 85, endPoint x: 132, endPoint y: 90, distance: 4.6
click at [132, 90] on div "Customer ID: 343586 Credit Available: $0.00 Verified: Medical" at bounding box center [239, 94] width 325 height 48
click at [262, 82] on div at bounding box center [239, 80] width 325 height 11
click at [613, 179] on div "State Registry Expiration (MM/DD/YYYY)" at bounding box center [601, 177] width 136 height 8
click at [37, 42] on link "Back" at bounding box center [37, 41] width 12 height 5
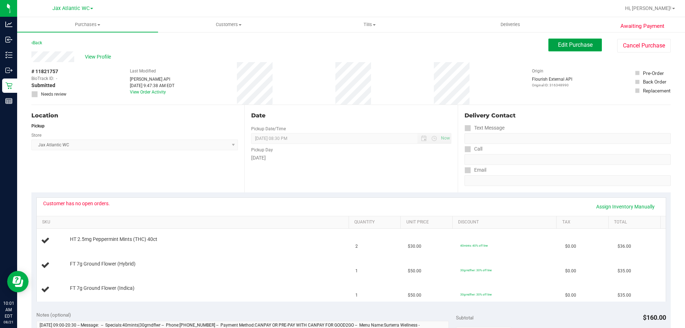
click at [583, 41] on button "Edit Purchase" at bounding box center [574, 45] width 53 height 13
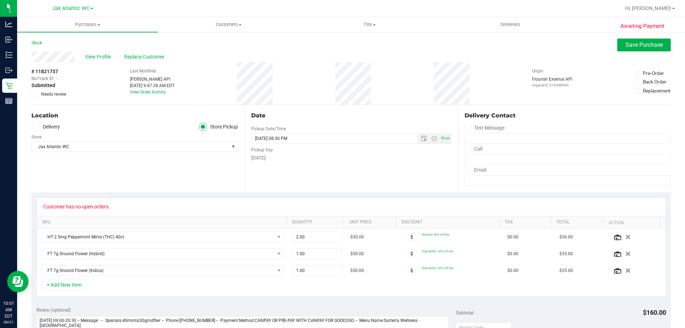
click at [35, 94] on icon at bounding box center [34, 94] width 5 height 0
click at [0, 0] on input "Needs review" at bounding box center [0, 0] width 0 height 0
click at [645, 40] on button "Save Purchase" at bounding box center [643, 45] width 53 height 13
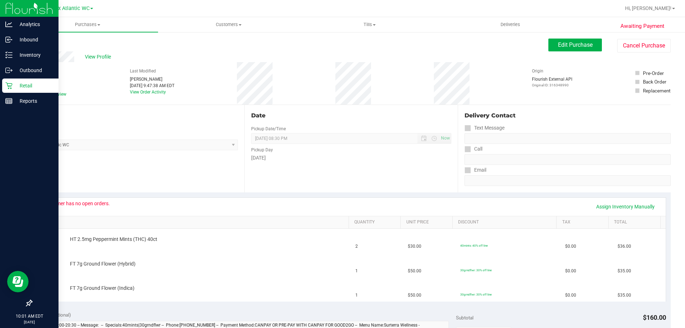
click at [8, 85] on icon at bounding box center [8, 85] width 7 height 7
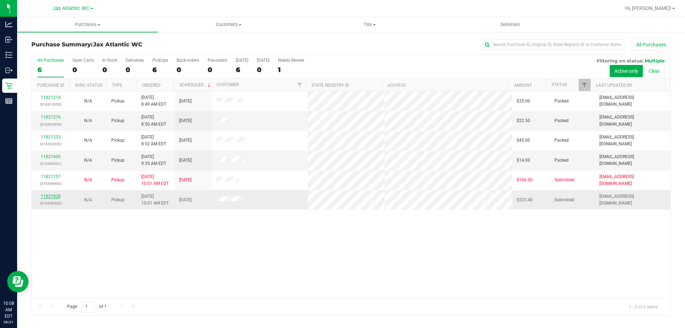
click at [55, 196] on link "11821828" at bounding box center [51, 196] width 20 height 5
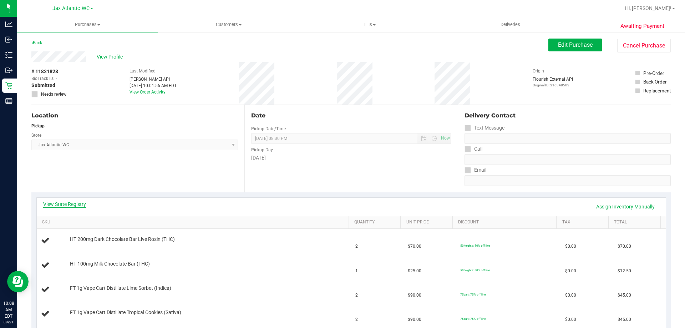
click at [73, 205] on link "View State Registry" at bounding box center [64, 203] width 43 height 7
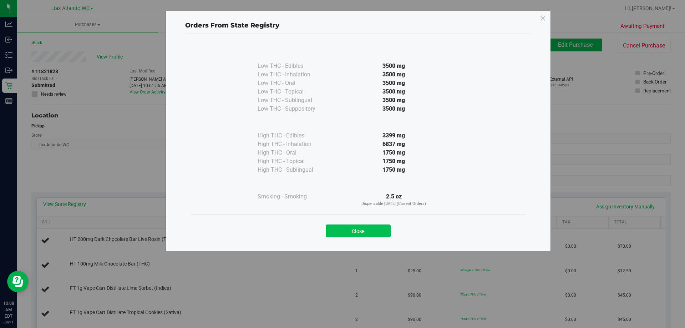
click at [371, 232] on button "Close" at bounding box center [358, 230] width 65 height 13
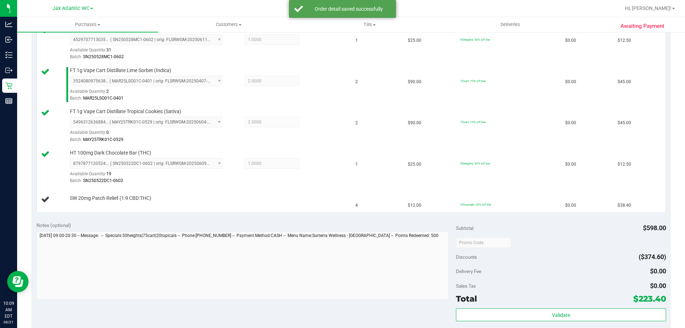
scroll to position [250, 0]
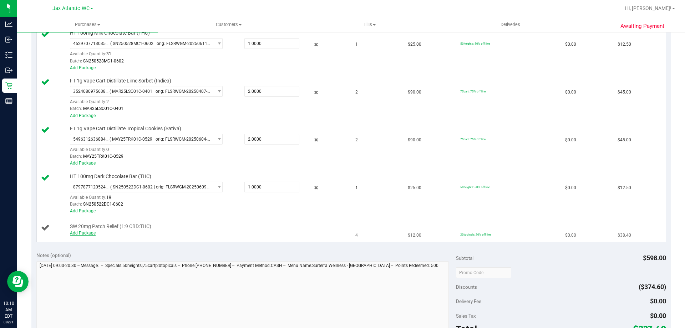
click at [89, 234] on link "Add Package" at bounding box center [83, 232] width 26 height 5
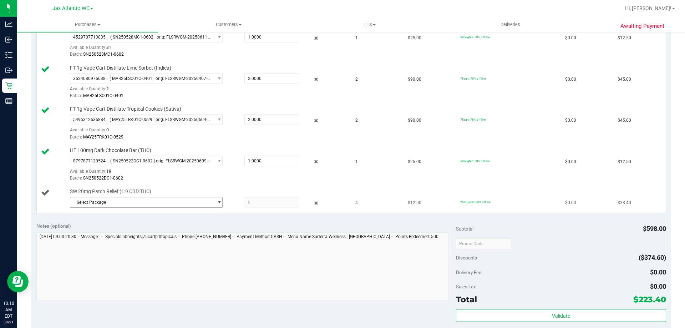
click at [155, 202] on span "Select Package" at bounding box center [141, 202] width 143 height 10
click at [156, 241] on span "( MAY25RLF02-0717 | orig: FLSRWGM-20250724-085 )" at bounding box center [167, 241] width 104 height 5
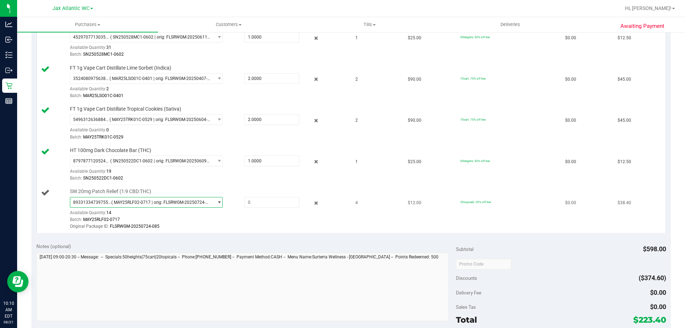
click at [169, 203] on span "( MAY25RLF02-0717 | orig: FLSRWGM-20250724-085 )" at bounding box center [160, 202] width 99 height 5
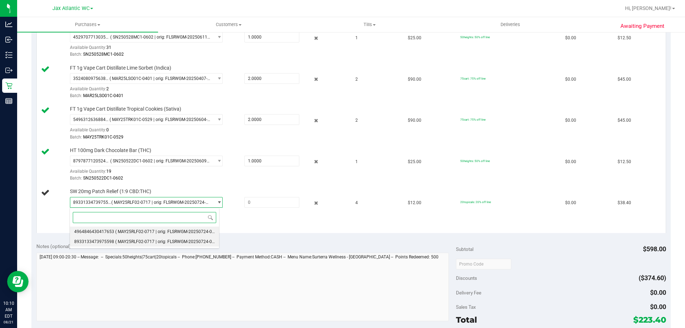
click at [169, 231] on span "( MAY25RLF02-0717 | orig: FLSRWGM-20250724-063 )" at bounding box center [167, 231] width 104 height 5
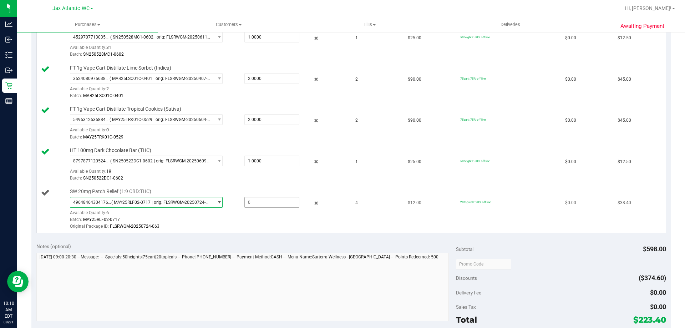
click at [252, 203] on span at bounding box center [271, 202] width 55 height 11
type input "4"
type input "4.0000"
click at [259, 210] on div "4964846430417653 ( MAY25RLF02-0717 | orig: FLSRWGM-20250724-063 ) 4964846430417…" at bounding box center [207, 213] width 275 height 33
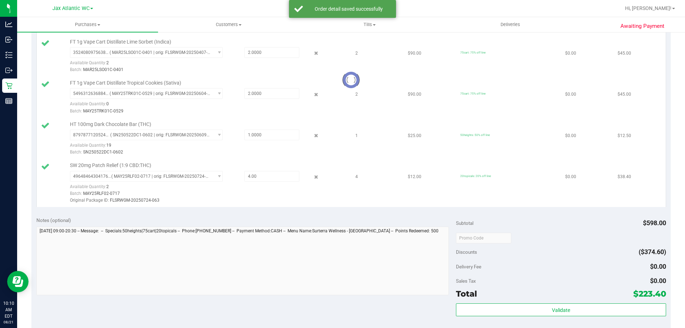
scroll to position [357, 0]
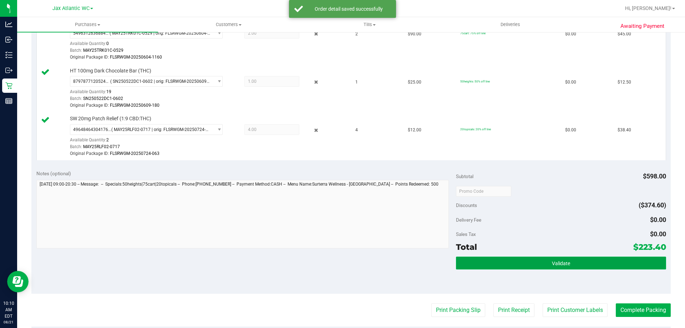
click at [561, 260] on span "Validate" at bounding box center [561, 263] width 18 height 6
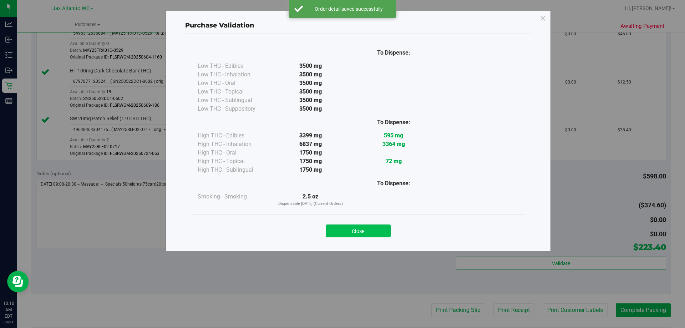
click at [368, 236] on button "Close" at bounding box center [358, 230] width 65 height 13
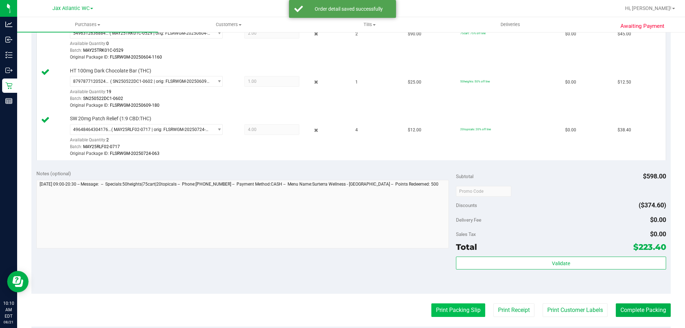
click at [463, 312] on button "Print Packing Slip" at bounding box center [458, 310] width 54 height 14
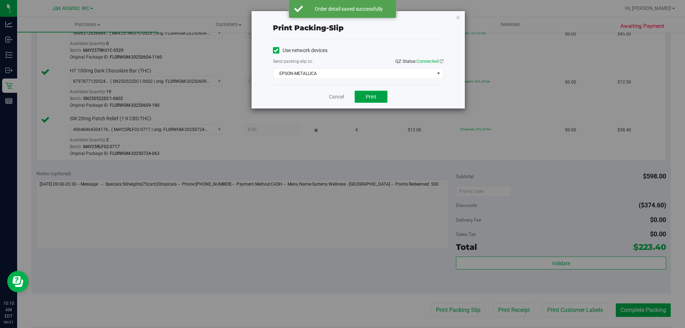
click at [374, 94] on span "Print" at bounding box center [371, 97] width 11 height 6
click at [340, 92] on div "Cancel Print" at bounding box center [358, 97] width 170 height 24
click at [340, 94] on link "Cancel" at bounding box center [336, 96] width 15 height 7
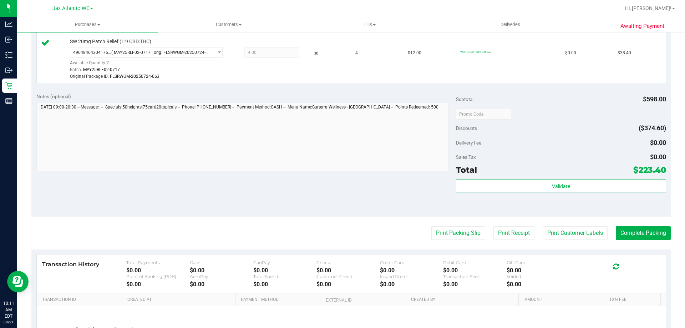
scroll to position [499, 0]
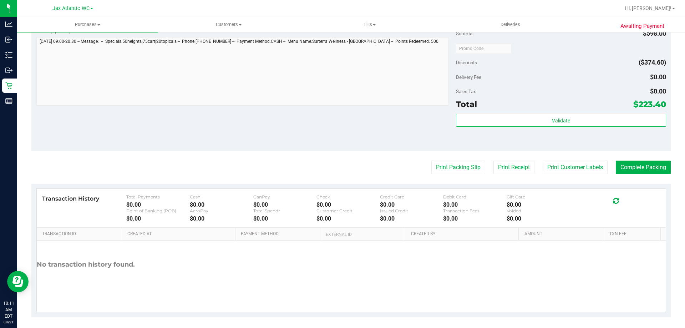
click at [546, 127] on div "Validate" at bounding box center [561, 121] width 210 height 14
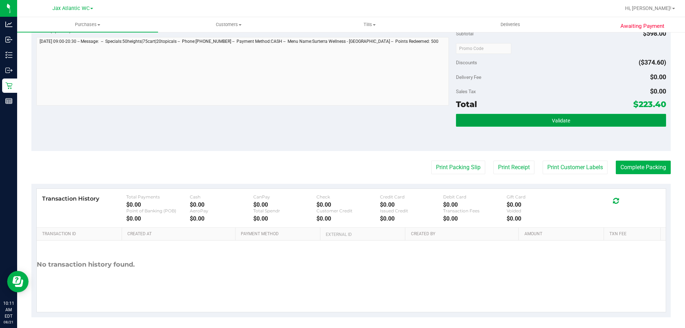
click at [552, 119] on span "Validate" at bounding box center [561, 121] width 18 height 6
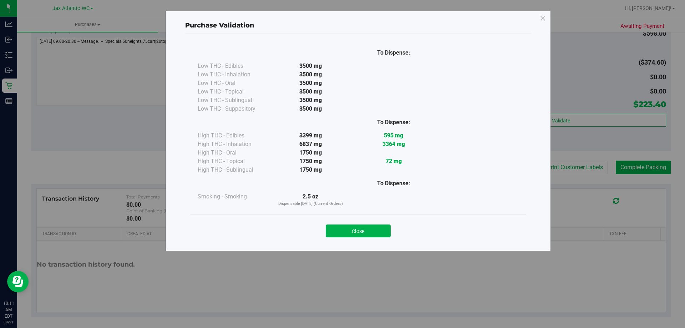
click at [379, 233] on button "Close" at bounding box center [358, 230] width 65 height 13
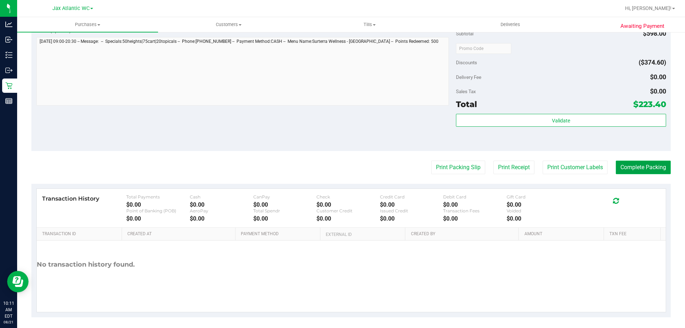
click at [635, 166] on button "Complete Packing" at bounding box center [642, 167] width 55 height 14
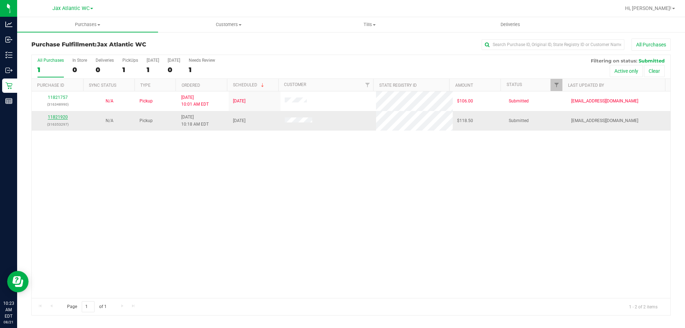
click at [56, 117] on link "11821920" at bounding box center [58, 116] width 20 height 5
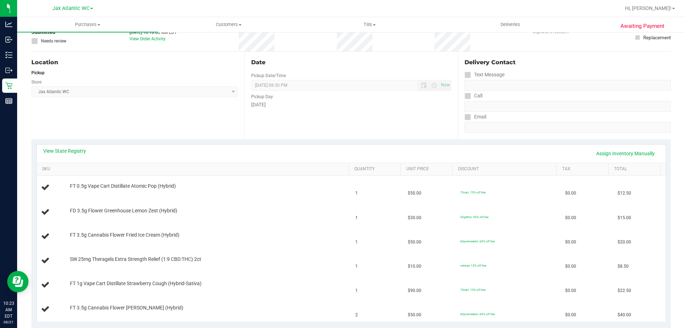
scroll to position [71, 0]
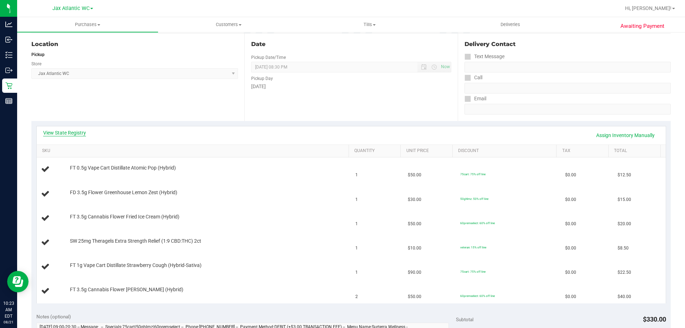
click at [58, 131] on link "View State Registry" at bounding box center [64, 132] width 43 height 7
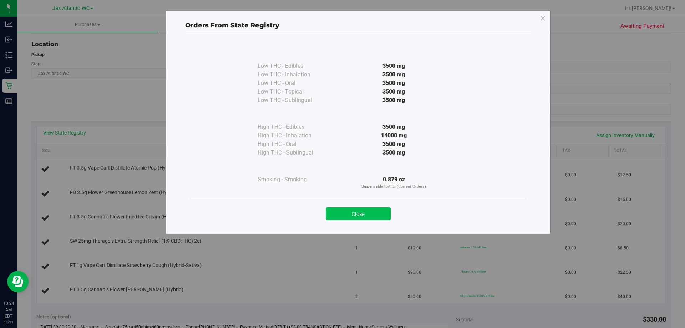
click at [351, 211] on button "Close" at bounding box center [358, 213] width 65 height 13
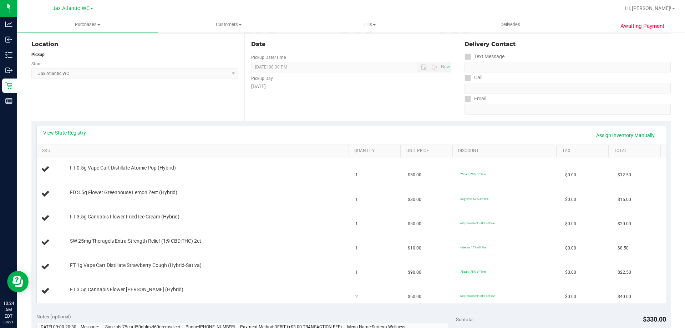
scroll to position [0, 0]
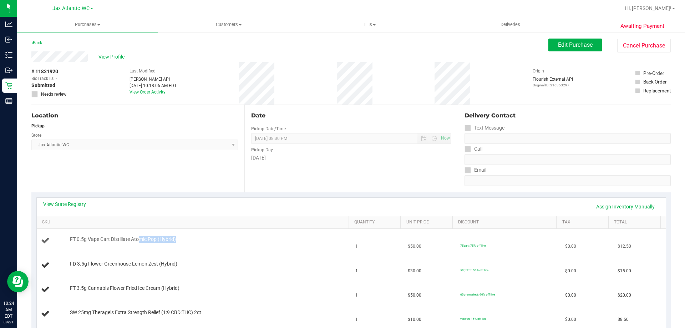
drag, startPoint x: 186, startPoint y: 242, endPoint x: 158, endPoint y: 246, distance: 28.5
click at [138, 240] on div "FT 0.5g Vape Cart Distillate Atomic Pop (Hybrid)" at bounding box center [205, 239] width 279 height 7
click at [187, 256] on td "FD 3.5g Flower Greenhouse Lemon Zest (Hybrid)" at bounding box center [194, 265] width 315 height 24
drag, startPoint x: 183, startPoint y: 239, endPoint x: 127, endPoint y: 232, distance: 56.4
click at [127, 232] on td "FT 0.5g Vape Cart Distillate Atomic Pop (Hybrid)" at bounding box center [194, 241] width 315 height 24
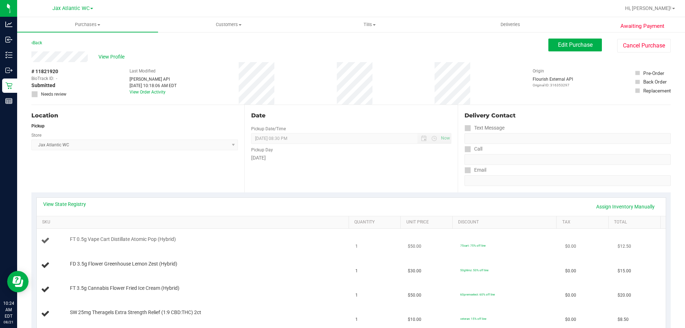
click at [182, 249] on td "FT 0.5g Vape Cart Distillate Atomic Pop (Hybrid)" at bounding box center [194, 241] width 315 height 24
click at [117, 57] on span "View Profile" at bounding box center [112, 56] width 29 height 7
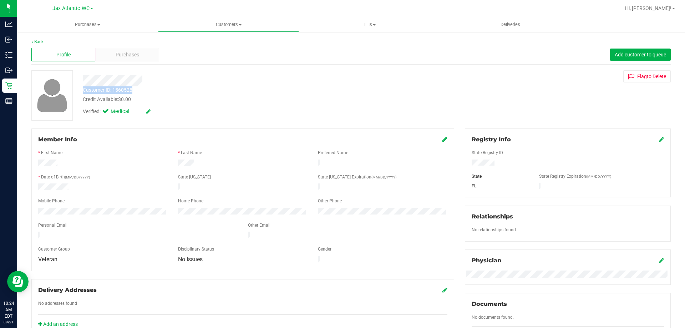
drag, startPoint x: 134, startPoint y: 89, endPoint x: 81, endPoint y: 90, distance: 53.2
click at [81, 90] on div "Customer ID: 1560528 Credit Available: $0.00" at bounding box center [239, 94] width 325 height 17
copy div "Customer ID: 1560528"
click at [36, 42] on link "Back" at bounding box center [37, 41] width 12 height 5
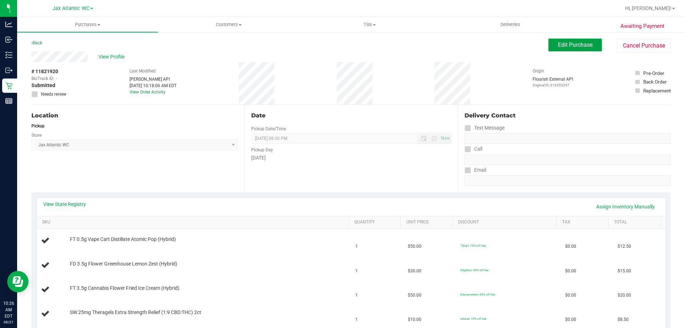
click at [573, 50] on button "Edit Purchase" at bounding box center [574, 45] width 53 height 13
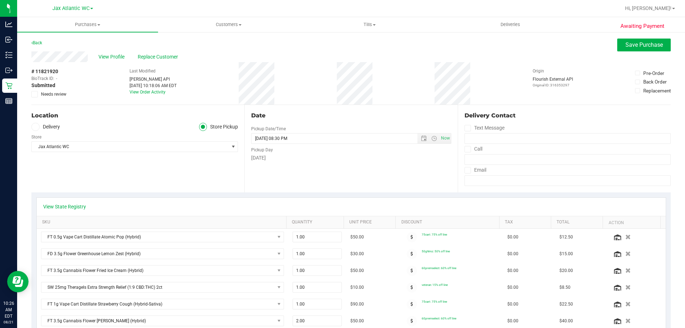
drag, startPoint x: 34, startPoint y: 95, endPoint x: 30, endPoint y: 94, distance: 4.0
click at [32, 94] on icon at bounding box center [34, 94] width 5 height 0
click at [0, 0] on input "Needs review" at bounding box center [0, 0] width 0 height 0
click at [639, 46] on span "Save Purchase" at bounding box center [643, 44] width 37 height 7
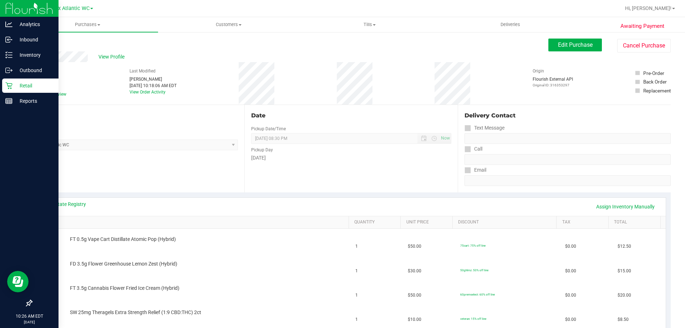
click at [14, 81] on p "Retail" at bounding box center [33, 85] width 43 height 9
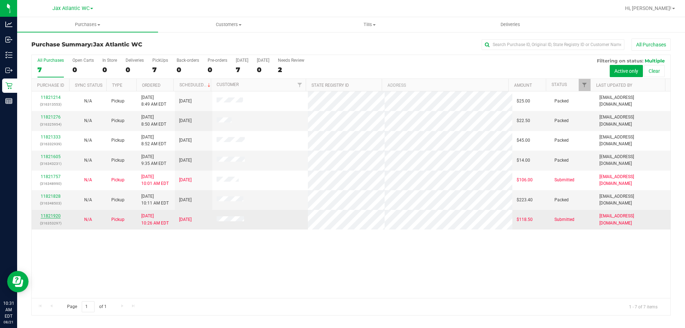
click at [45, 217] on link "11821920" at bounding box center [51, 215] width 20 height 5
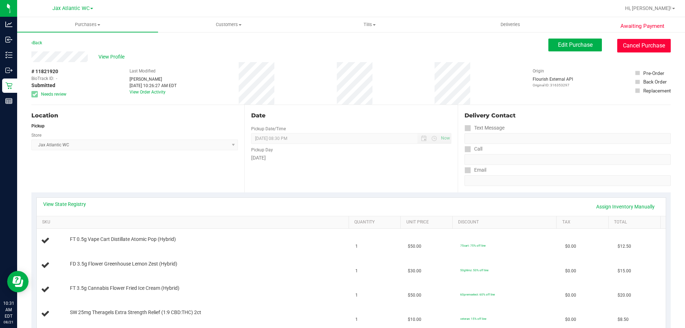
click at [635, 46] on button "Cancel Purchase" at bounding box center [643, 46] width 53 height 14
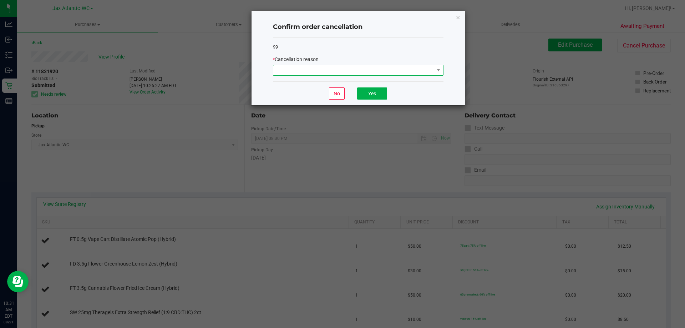
click at [386, 69] on span at bounding box center [353, 70] width 161 height 10
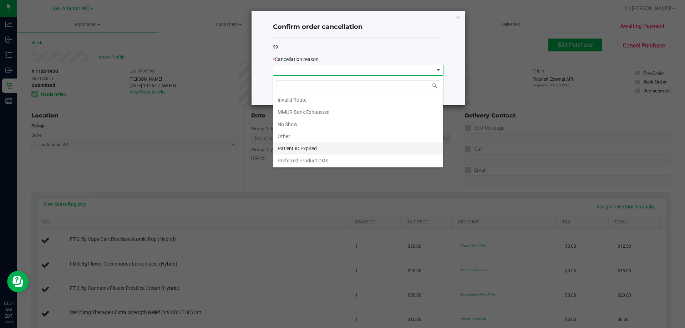
scroll to position [38, 0]
click at [328, 159] on li "Preferred Product OOS" at bounding box center [358, 160] width 170 height 12
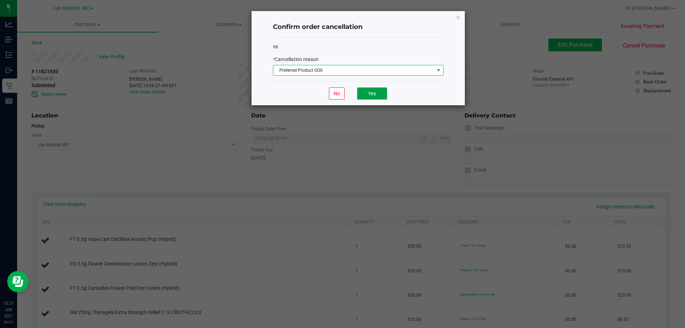
click at [375, 93] on button "Yes" at bounding box center [372, 93] width 30 height 12
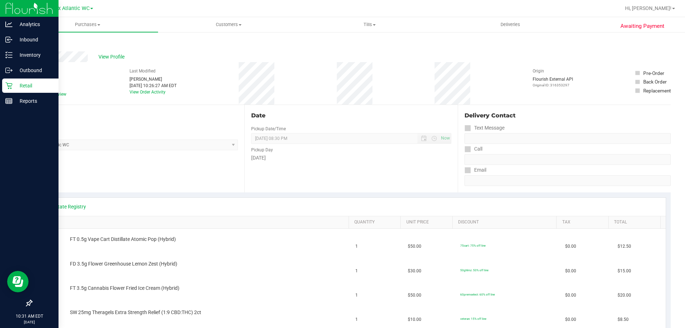
click at [25, 85] on p "Retail" at bounding box center [33, 85] width 43 height 9
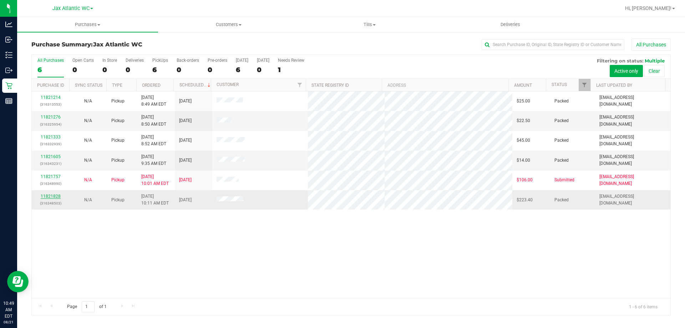
click at [50, 197] on link "11821828" at bounding box center [51, 196] width 20 height 5
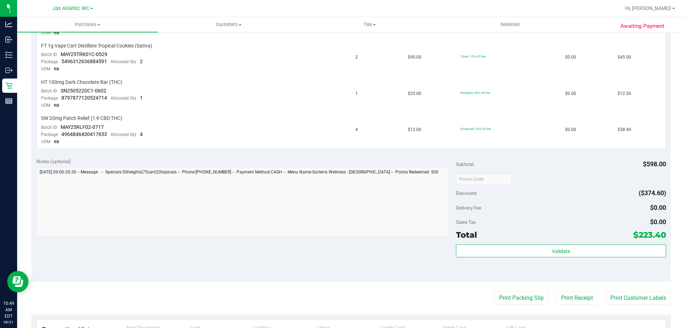
scroll to position [285, 0]
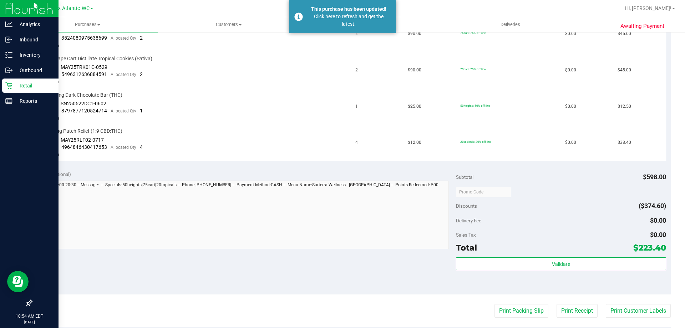
click at [31, 81] on p "Retail" at bounding box center [33, 85] width 43 height 9
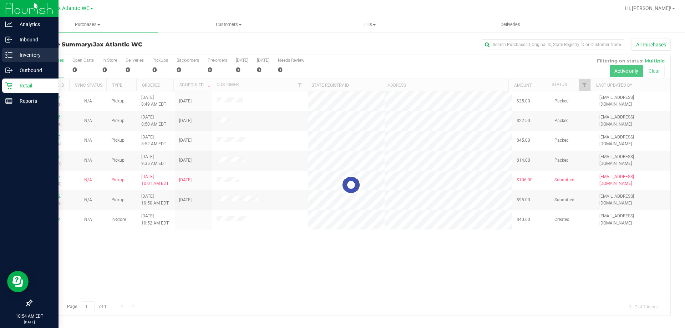
click at [37, 53] on p "Inventory" at bounding box center [33, 55] width 43 height 9
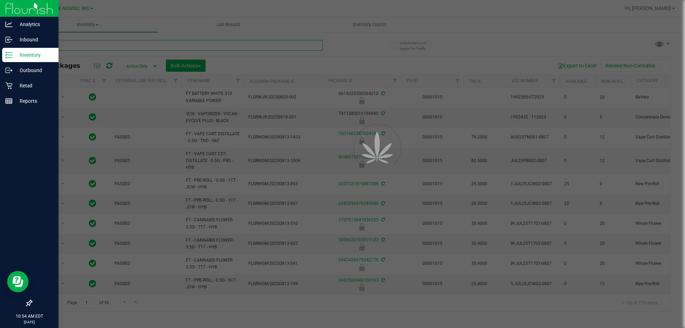
click at [110, 47] on input "text" at bounding box center [176, 45] width 291 height 11
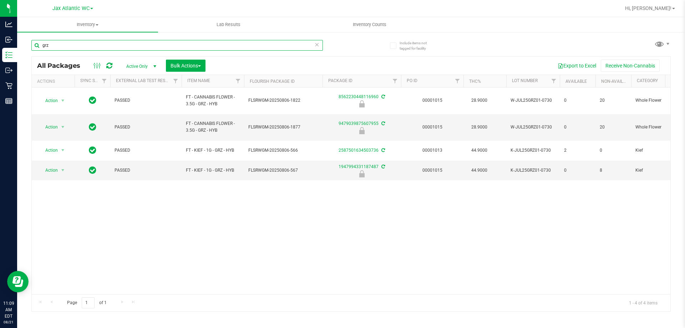
click at [82, 43] on input "grz" at bounding box center [176, 45] width 291 height 11
click at [83, 43] on input "grz" at bounding box center [176, 45] width 291 height 11
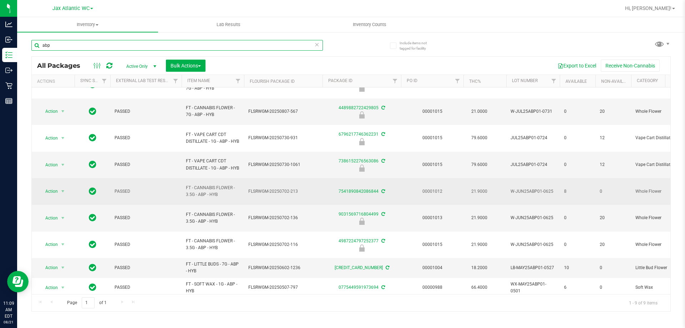
scroll to position [24, 0]
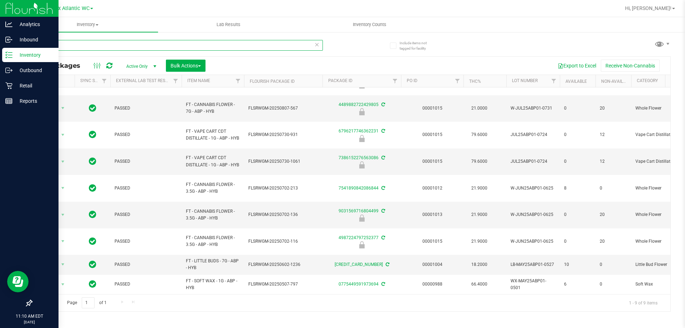
type input "abp"
click at [21, 93] on link "Retail" at bounding box center [29, 85] width 58 height 15
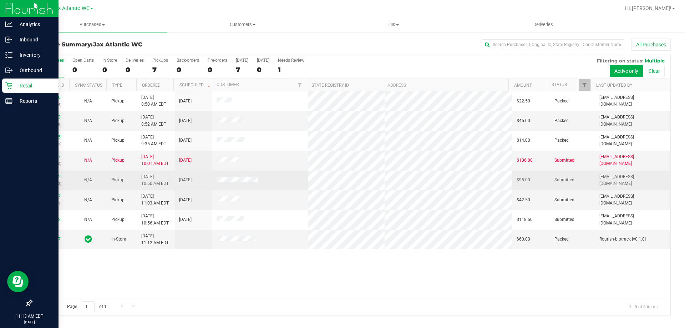
click at [50, 175] on link "11822142" at bounding box center [51, 176] width 20 height 5
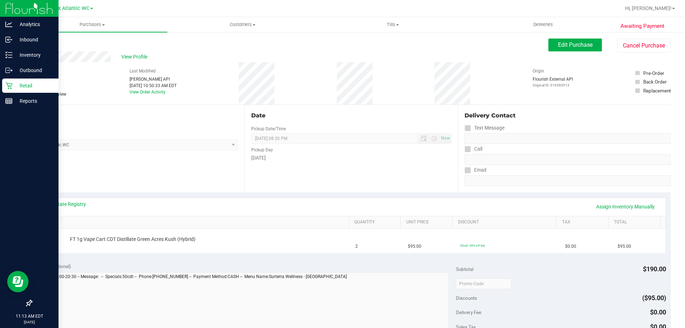
click at [14, 83] on p "Retail" at bounding box center [33, 85] width 43 height 9
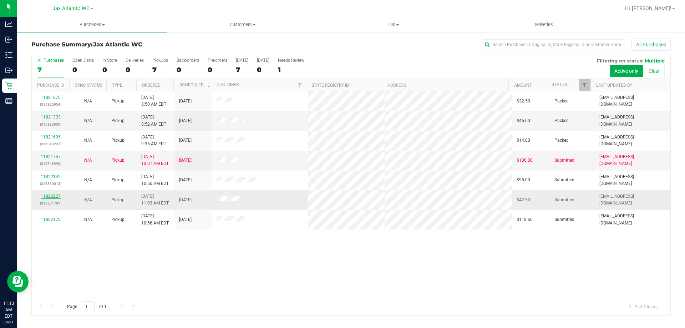
click at [53, 195] on link "11822227" at bounding box center [51, 196] width 20 height 5
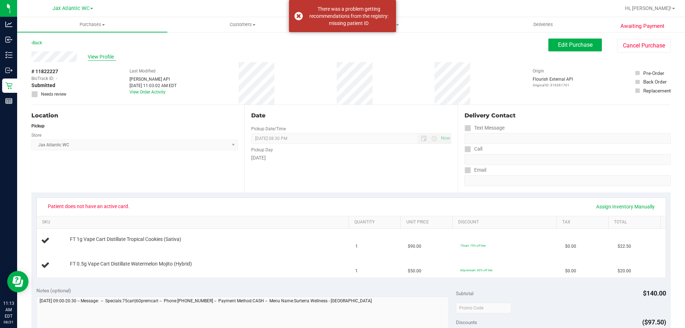
click at [100, 54] on span "View Profile" at bounding box center [102, 56] width 29 height 7
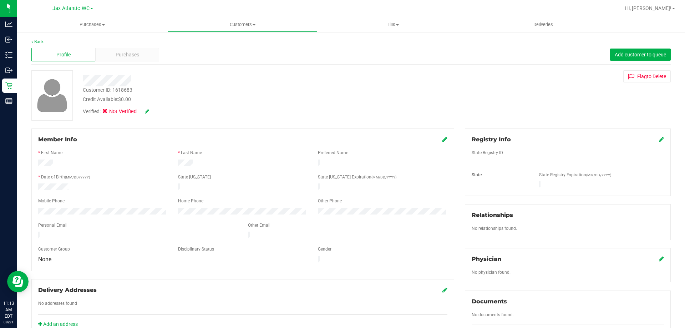
click at [84, 81] on div at bounding box center [239, 80] width 325 height 11
click at [135, 90] on div "Customer ID: 1618683 Credit Available: $0.00" at bounding box center [239, 94] width 325 height 17
drag, startPoint x: 132, startPoint y: 88, endPoint x: 84, endPoint y: 91, distance: 47.5
click at [84, 91] on div "Customer ID: 1618683" at bounding box center [108, 89] width 50 height 7
copy div "Customer ID: 1618683"
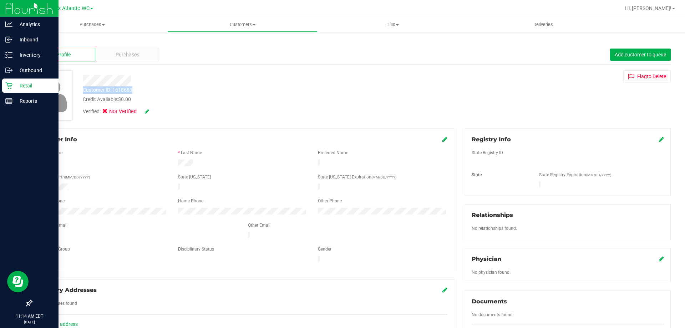
click at [24, 81] on div "Retail" at bounding box center [30, 85] width 56 height 14
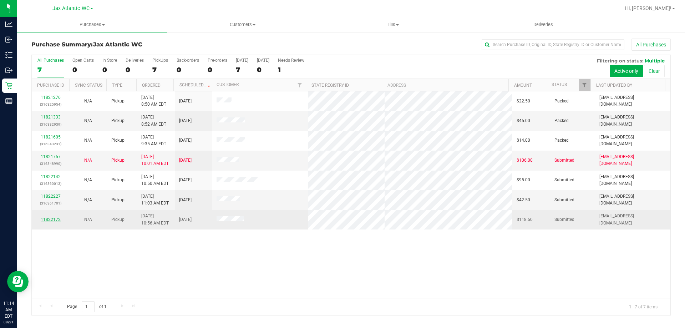
click at [56, 219] on link "11822172" at bounding box center [51, 219] width 20 height 5
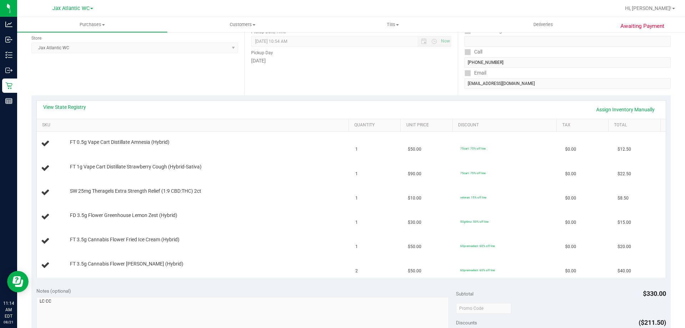
scroll to position [107, 0]
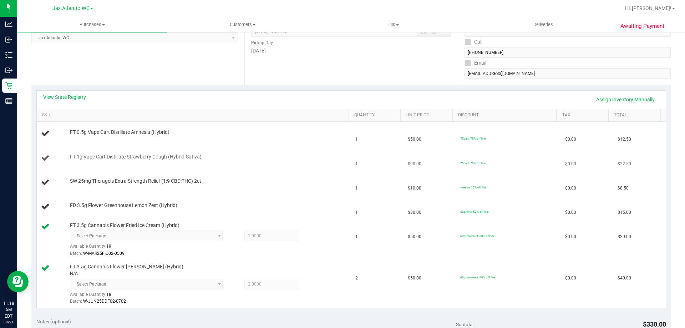
click at [255, 167] on td "FT 1g Vape Cart Distillate Strawberry Cough (Hybrid-Sativa)" at bounding box center [194, 158] width 315 height 24
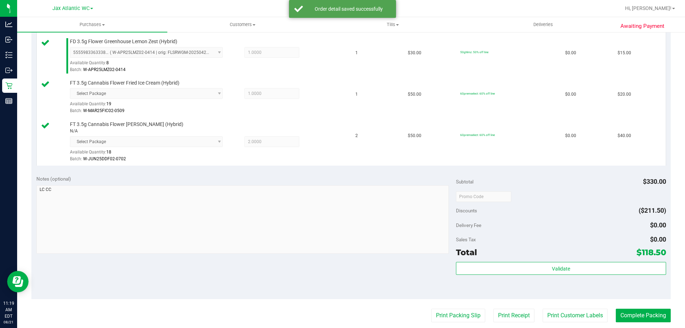
scroll to position [392, 0]
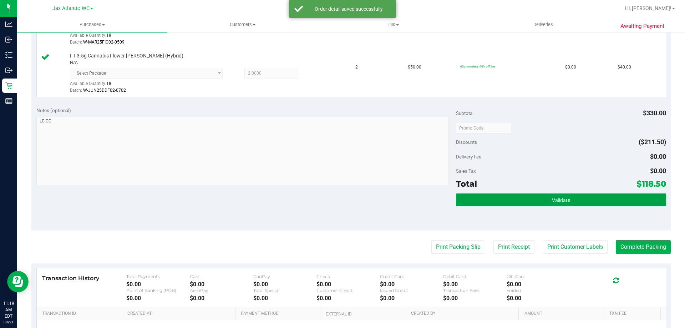
click at [548, 197] on button "Validate" at bounding box center [561, 199] width 210 height 13
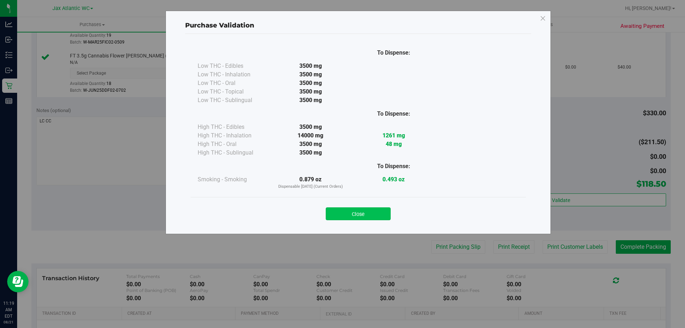
click at [358, 213] on button "Close" at bounding box center [358, 213] width 65 height 13
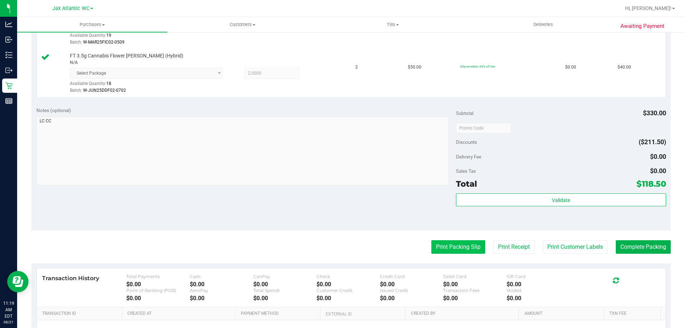
click at [454, 248] on button "Print Packing Slip" at bounding box center [458, 247] width 54 height 14
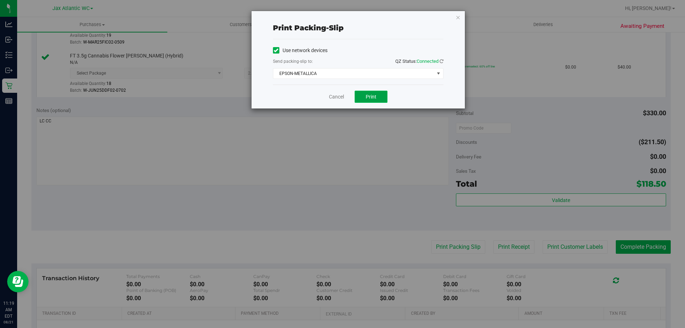
click at [369, 99] on button "Print" at bounding box center [370, 97] width 33 height 12
click at [334, 98] on link "Cancel" at bounding box center [336, 96] width 15 height 7
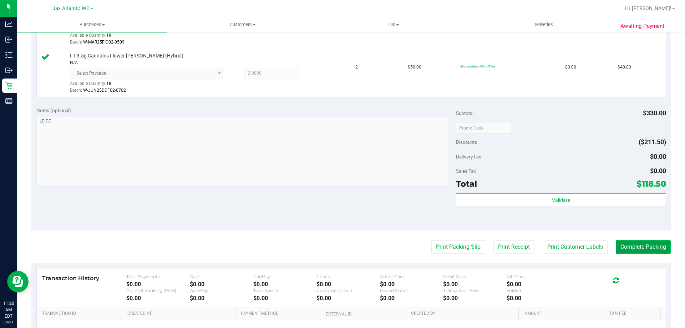
click at [627, 252] on button "Complete Packing" at bounding box center [642, 247] width 55 height 14
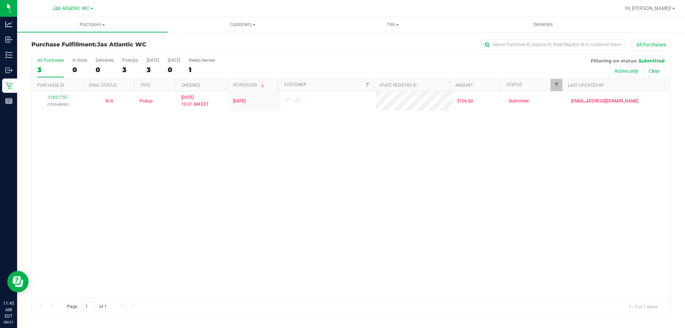
click at [73, 172] on div "11821757 (316348990) N/A Pickup [DATE] 10:01 AM EDT 8/21/2025 $106.00 Submitted…" at bounding box center [351, 194] width 638 height 206
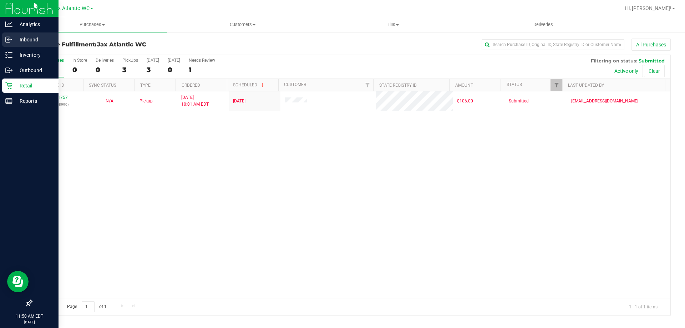
click at [10, 41] on icon at bounding box center [8, 39] width 4 height 5
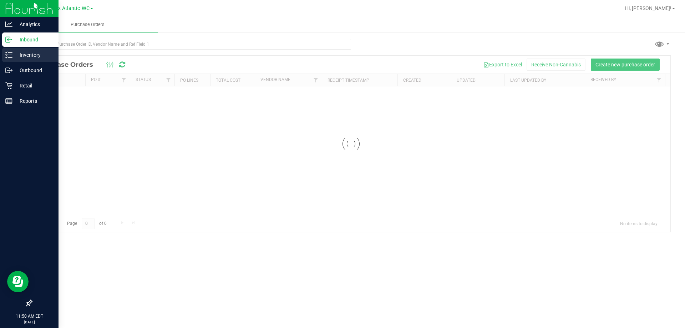
click at [12, 52] on icon at bounding box center [8, 54] width 7 height 7
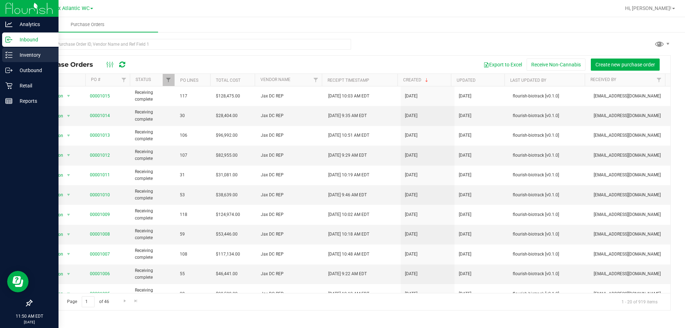
click at [12, 52] on icon at bounding box center [8, 54] width 7 height 7
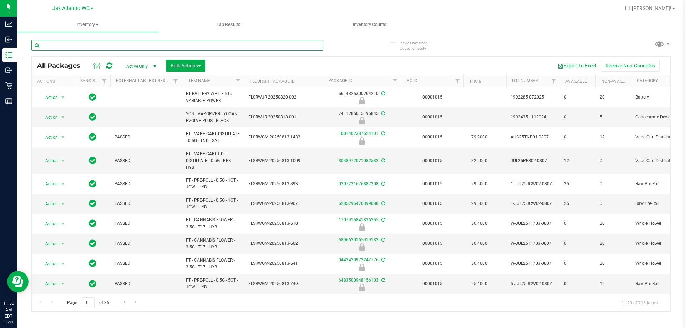
click at [70, 45] on input "text" at bounding box center [176, 45] width 291 height 11
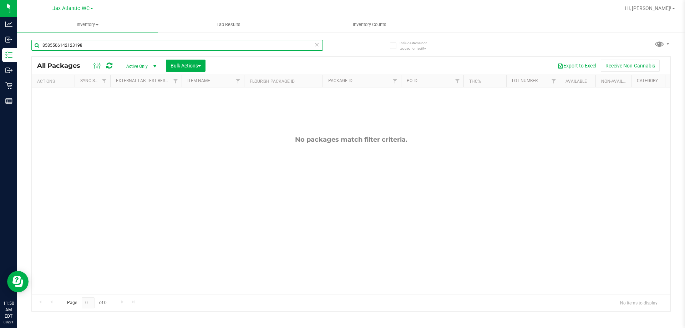
click at [74, 44] on input "8585506142123198" at bounding box center [176, 45] width 291 height 11
type input "6331836791933670"
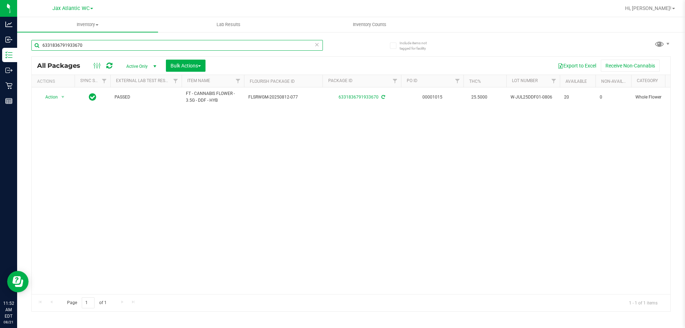
click at [74, 44] on input "6331836791933670" at bounding box center [176, 45] width 291 height 11
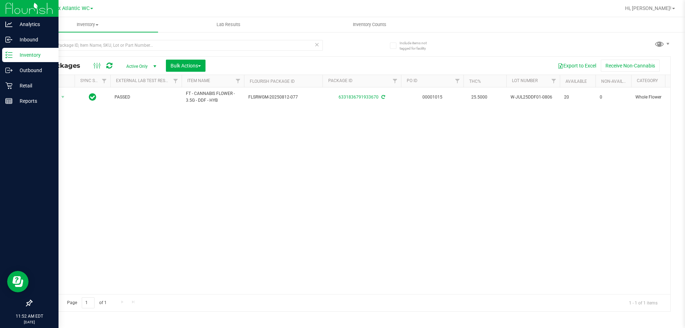
click at [10, 56] on icon at bounding box center [8, 54] width 7 height 7
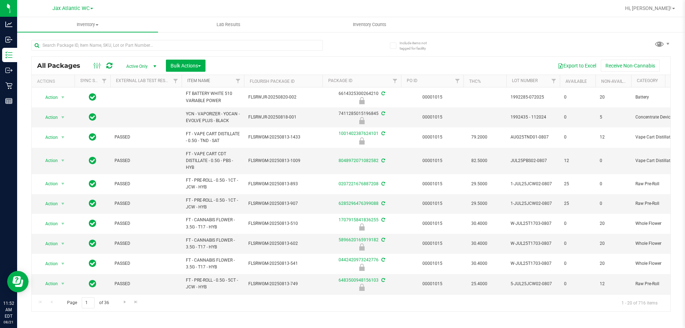
click at [196, 81] on link "Item Name" at bounding box center [198, 80] width 23 height 5
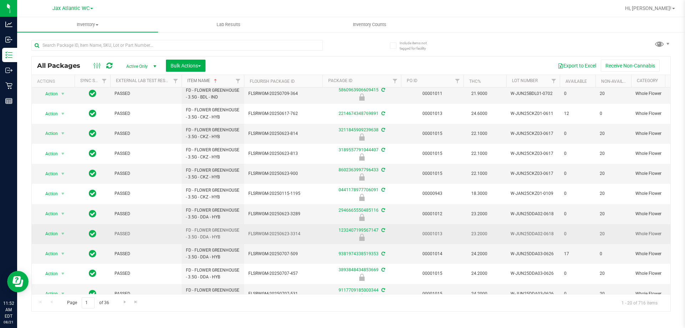
scroll to position [202, 0]
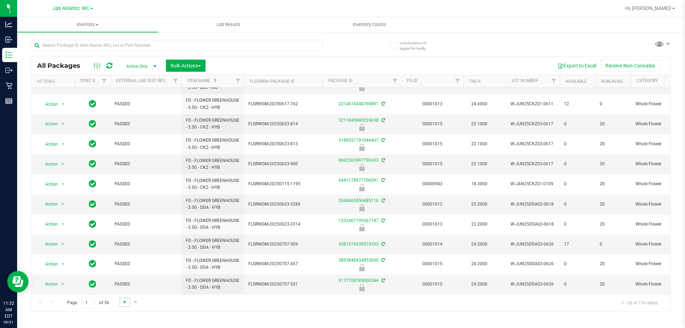
click at [124, 303] on span "Go to the next page" at bounding box center [125, 302] width 6 height 6
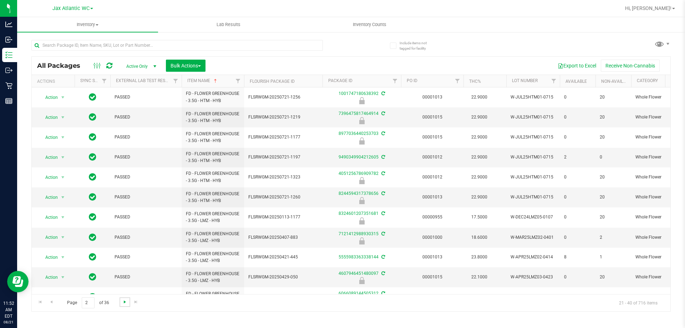
click at [124, 303] on span "Go to the next page" at bounding box center [125, 302] width 6 height 6
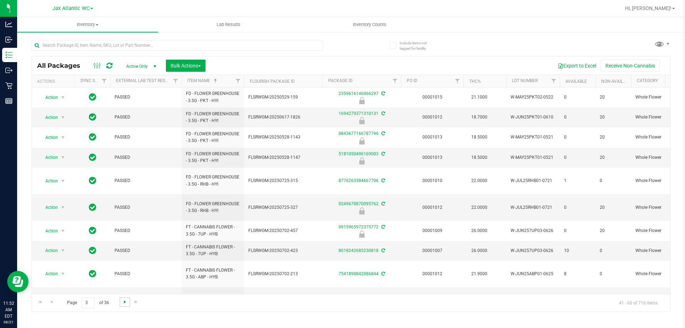
click at [124, 303] on span "Go to the next page" at bounding box center [125, 302] width 6 height 6
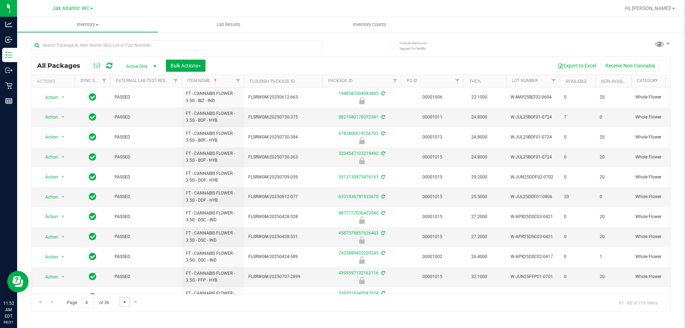
click at [124, 303] on span "Go to the next page" at bounding box center [125, 302] width 6 height 6
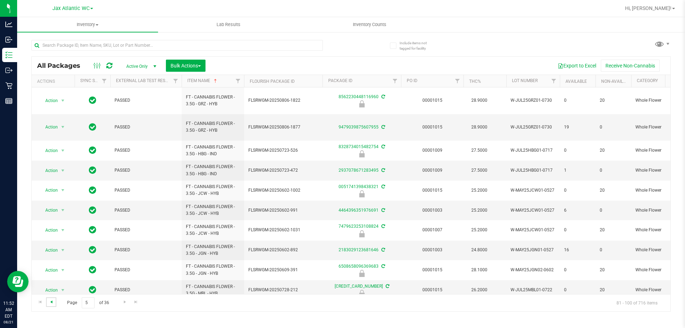
click at [52, 304] on span "Go to the previous page" at bounding box center [51, 302] width 6 height 6
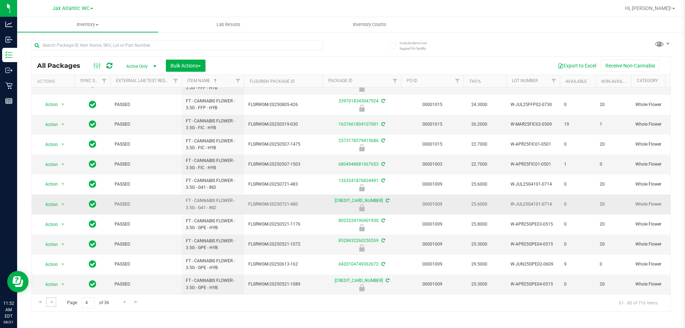
scroll to position [198, 0]
click at [124, 301] on span "Go to the next page" at bounding box center [125, 302] width 6 height 6
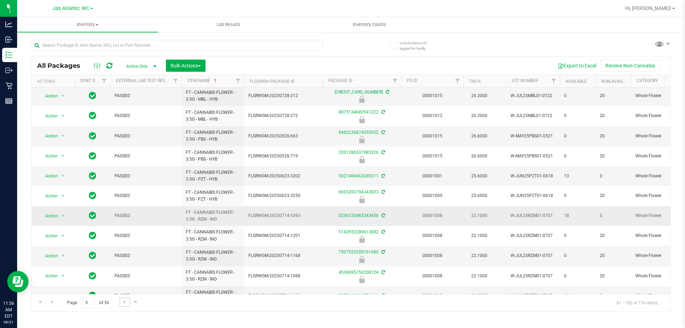
scroll to position [197, 0]
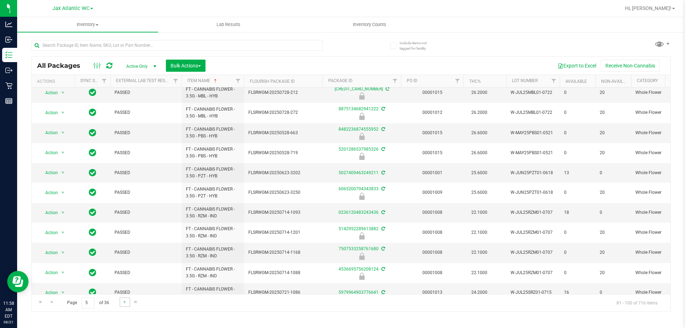
click at [123, 305] on link "Go to the next page" at bounding box center [124, 302] width 10 height 10
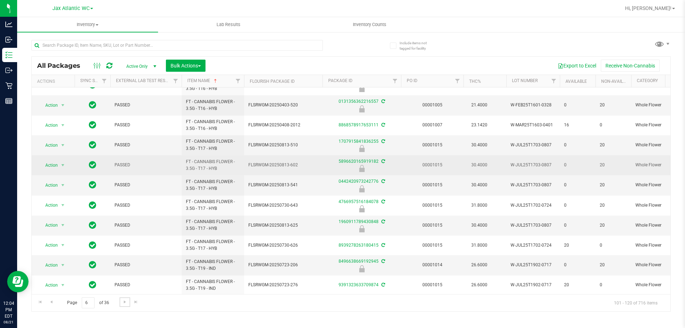
scroll to position [197, 0]
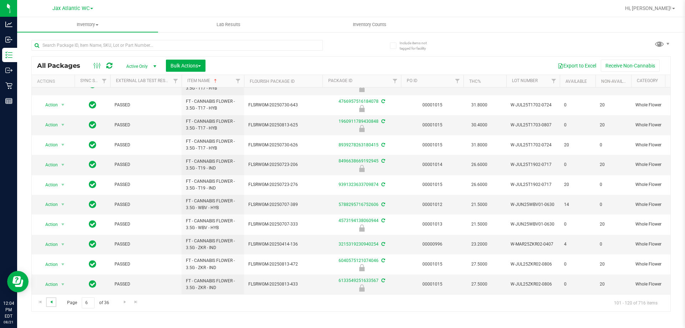
click at [51, 304] on span "Go to the previous page" at bounding box center [51, 302] width 6 height 6
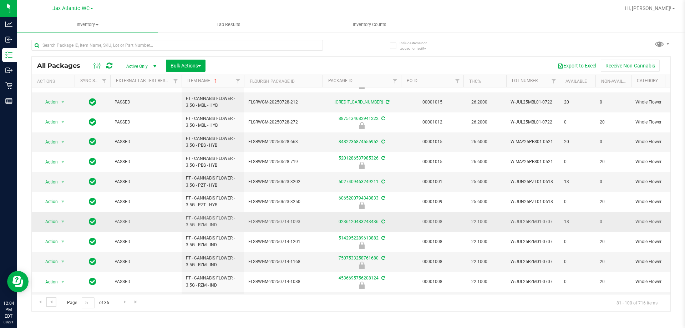
scroll to position [197, 0]
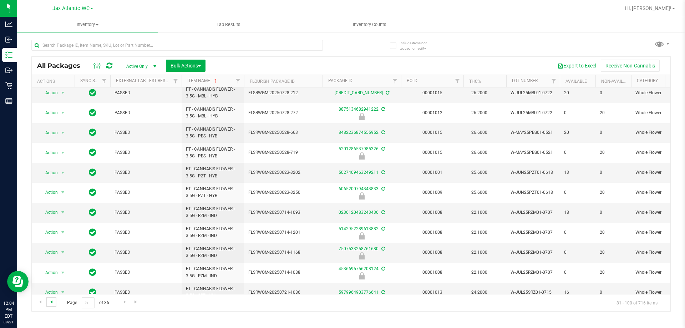
click at [53, 303] on span "Go to the previous page" at bounding box center [51, 302] width 6 height 6
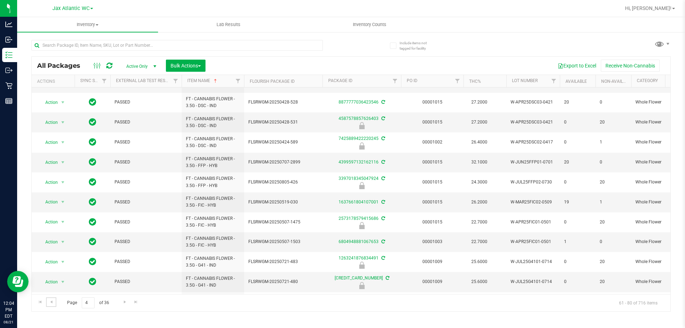
scroll to position [197, 0]
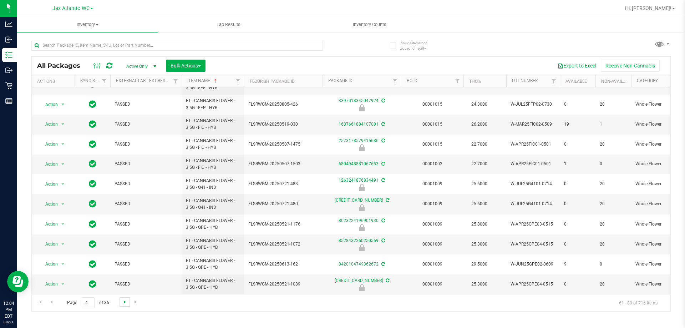
click at [126, 302] on span "Go to the next page" at bounding box center [125, 302] width 6 height 6
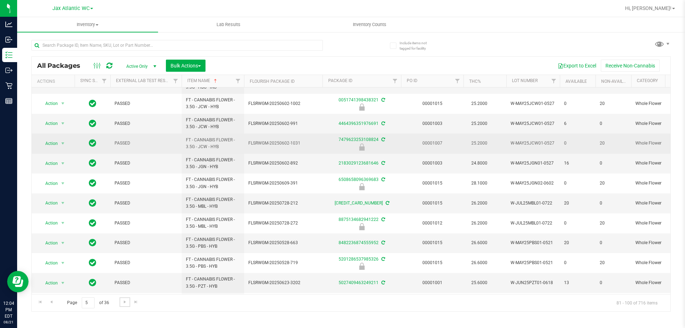
scroll to position [143, 0]
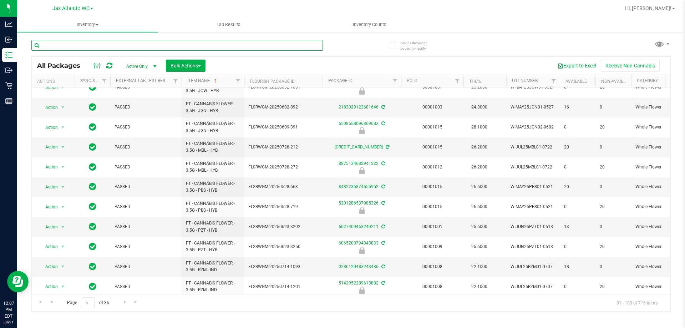
click at [98, 46] on input "text" at bounding box center [176, 45] width 291 height 11
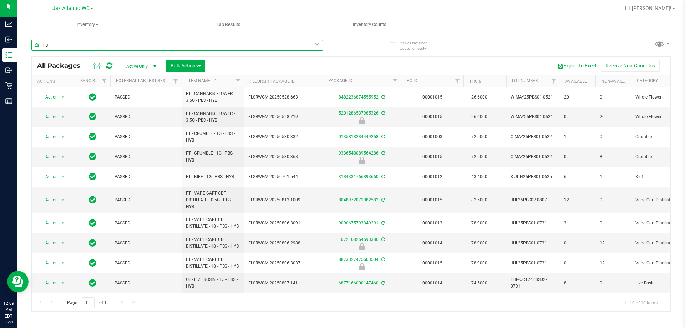
type input "P"
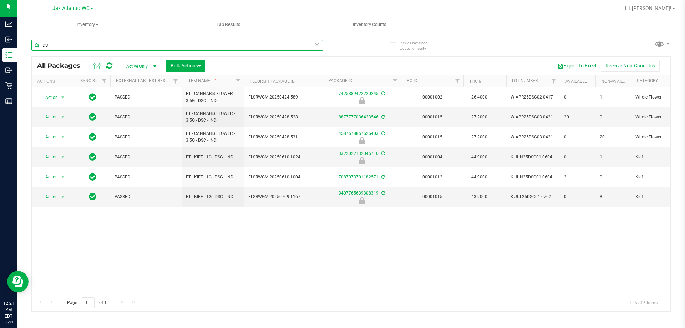
type input "D"
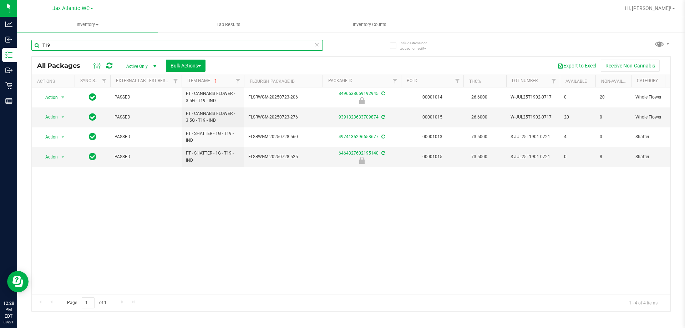
type input "T19"
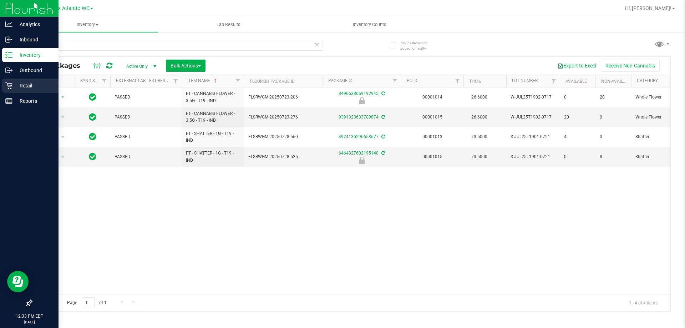
click at [27, 91] on div "Retail" at bounding box center [30, 85] width 56 height 14
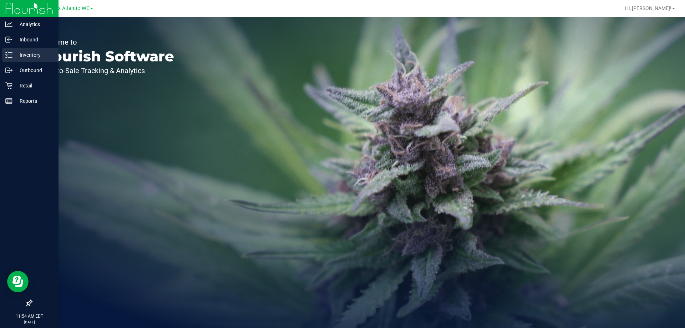
click at [10, 55] on icon at bounding box center [8, 54] width 7 height 7
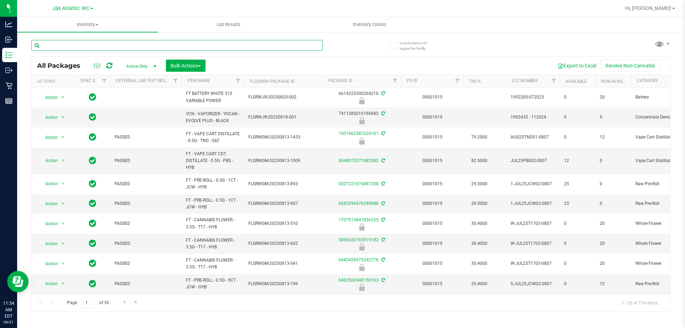
click at [66, 47] on input "text" at bounding box center [176, 45] width 291 height 11
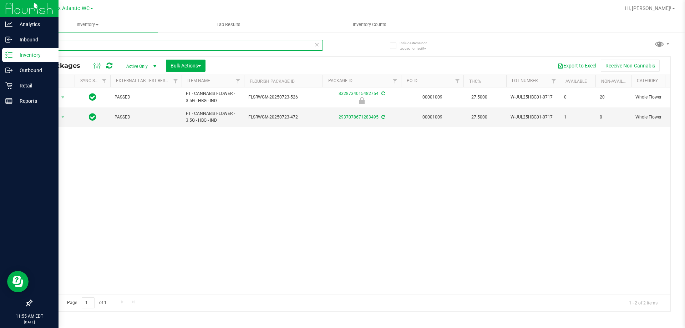
type input "HBG"
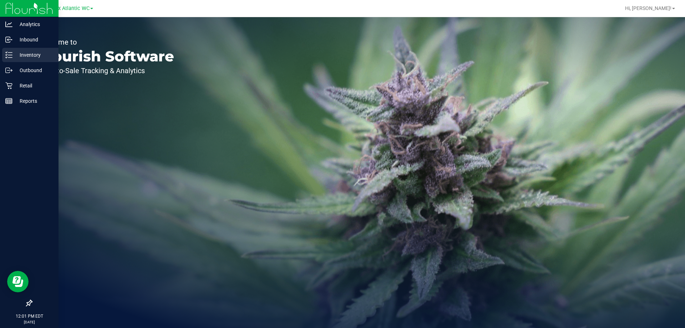
click at [13, 52] on p "Inventory" at bounding box center [33, 55] width 43 height 9
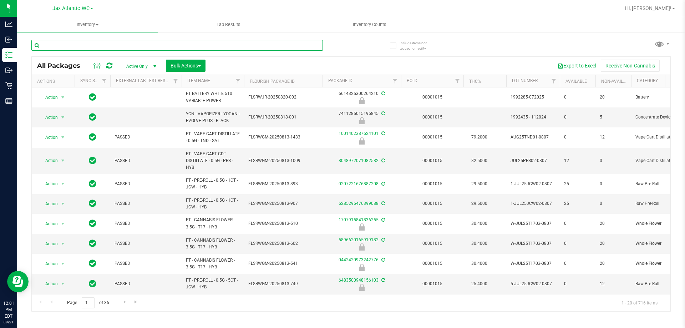
click at [95, 45] on input "text" at bounding box center [176, 45] width 291 height 11
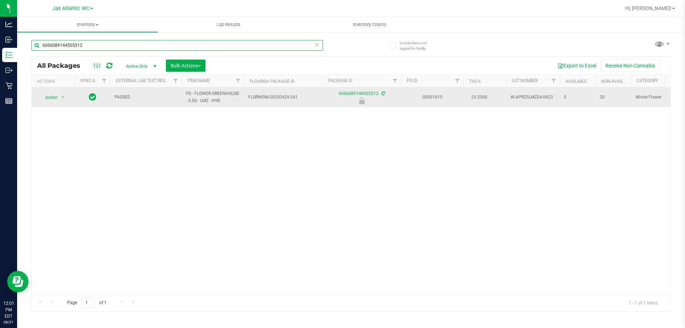
type input "6066089144505312"
click at [57, 101] on span "Action" at bounding box center [48, 97] width 19 height 10
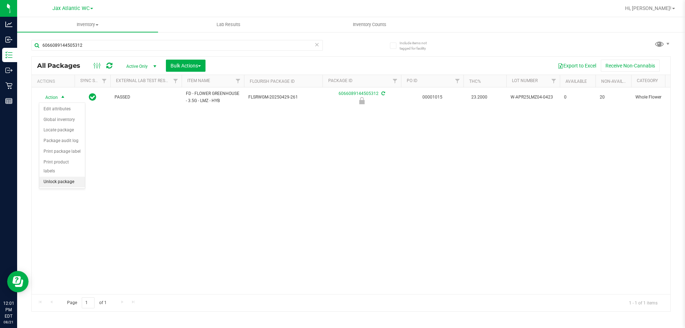
click at [62, 177] on li "Unlock package" at bounding box center [62, 182] width 46 height 11
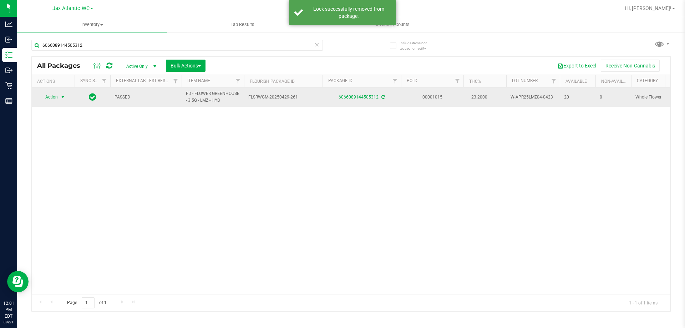
click at [49, 98] on span "Action" at bounding box center [48, 97] width 19 height 10
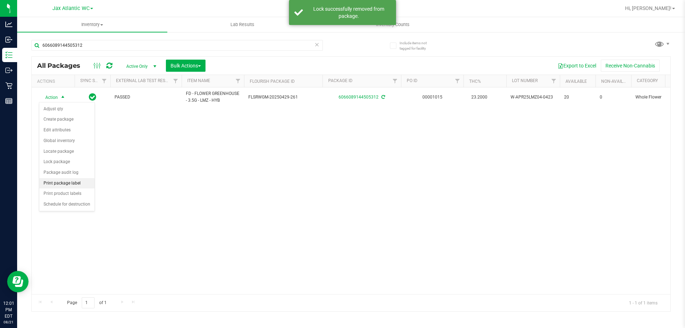
click at [62, 182] on li "Print package label" at bounding box center [66, 183] width 55 height 11
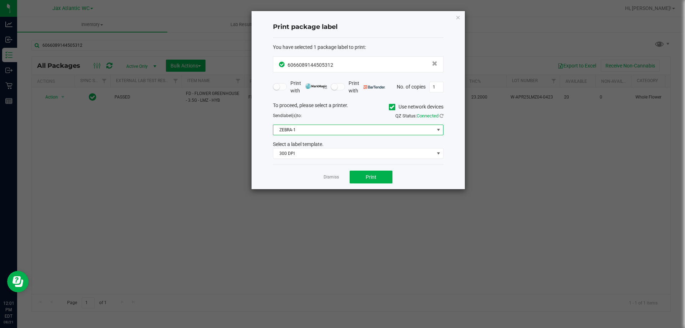
click at [293, 133] on span "ZEBRA-1" at bounding box center [353, 130] width 161 height 10
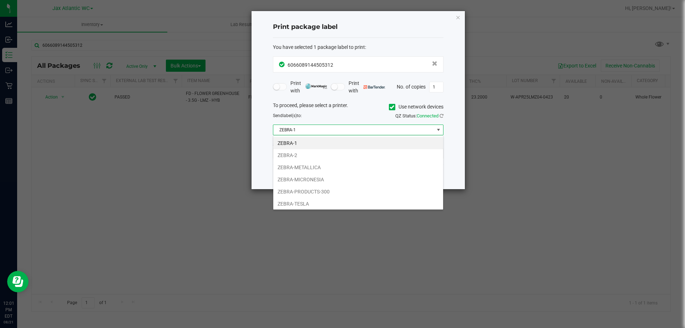
scroll to position [11, 170]
click at [304, 167] on li "ZEBRA-METALLICA" at bounding box center [358, 167] width 170 height 12
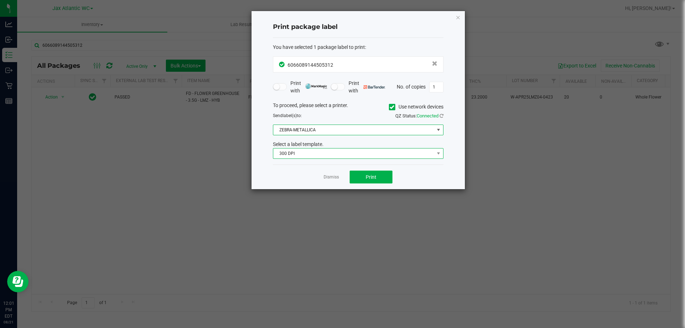
click at [299, 153] on span "300 DPI" at bounding box center [353, 153] width 161 height 10
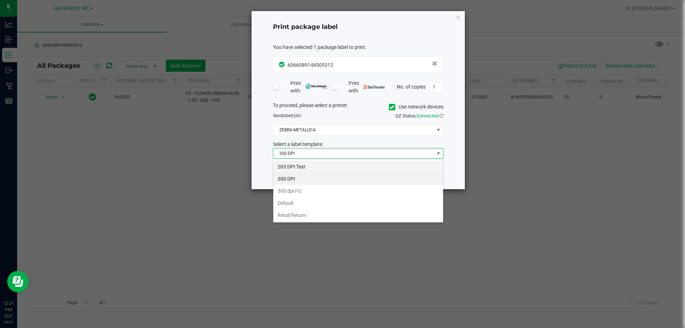
click at [316, 165] on li "203 DPI Test" at bounding box center [358, 166] width 170 height 12
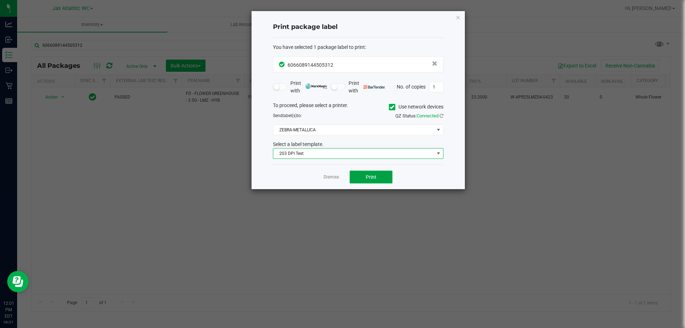
click at [359, 178] on button "Print" at bounding box center [370, 176] width 43 height 13
click at [366, 175] on button "Print" at bounding box center [370, 176] width 43 height 13
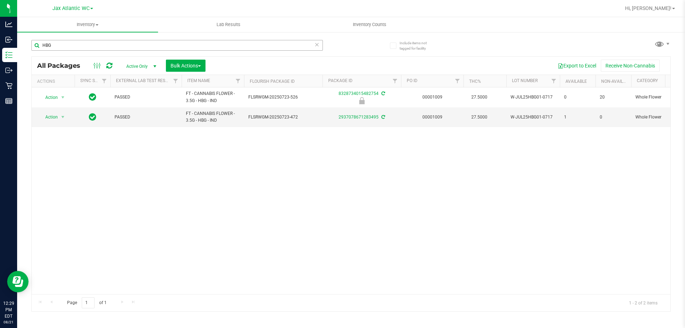
click at [88, 45] on input "HBG" at bounding box center [176, 45] width 291 height 11
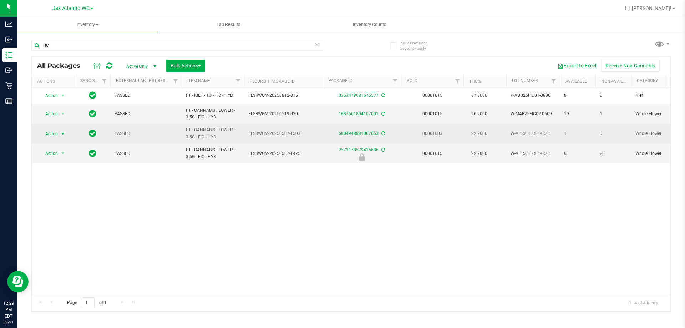
type input "FIC"
click at [61, 133] on span "select" at bounding box center [63, 134] width 6 height 6
